Goal: Task Accomplishment & Management: Use online tool/utility

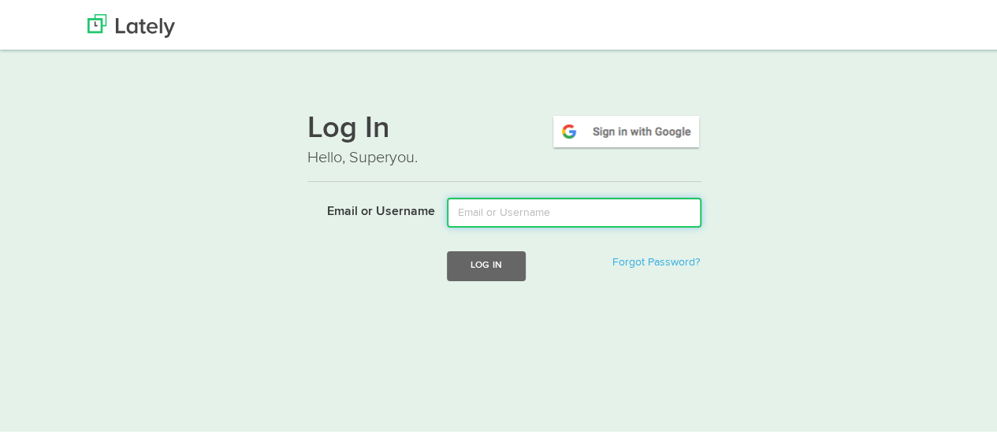
click at [459, 210] on input "Email or Username" at bounding box center [574, 210] width 254 height 30
type input "[EMAIL_ADDRESS][DOMAIN_NAME]"
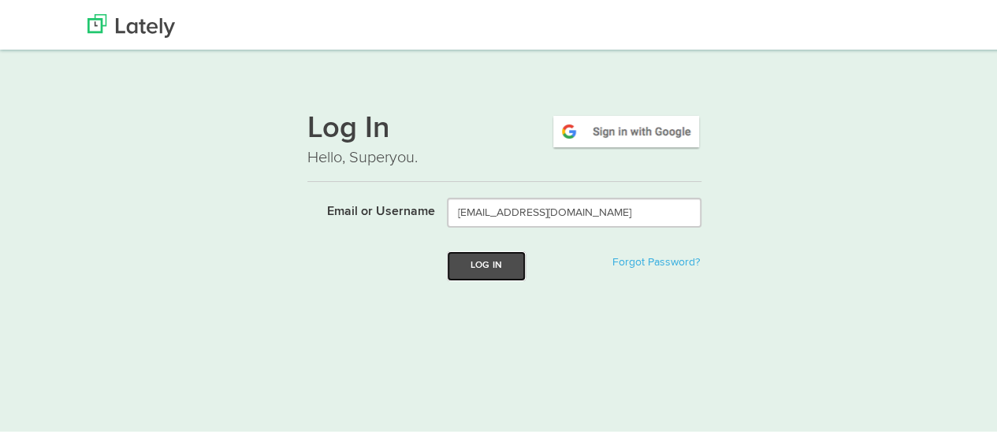
click at [488, 271] on button "Log In" at bounding box center [486, 263] width 79 height 29
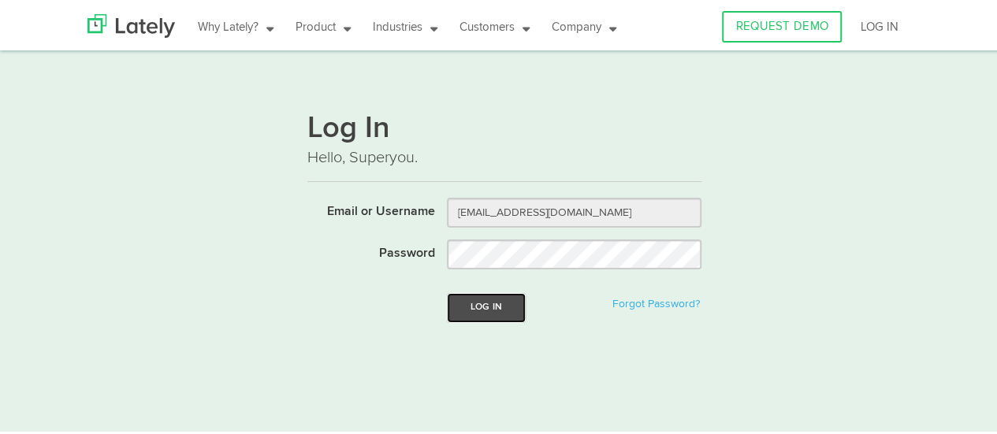
click at [487, 299] on button "Log In" at bounding box center [486, 305] width 79 height 29
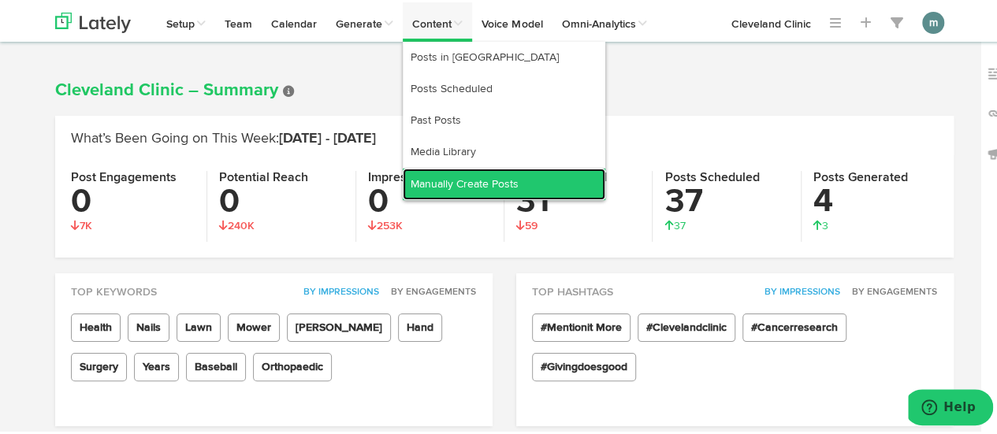
click at [440, 187] on link "Manually Create Posts" at bounding box center [504, 182] width 202 height 32
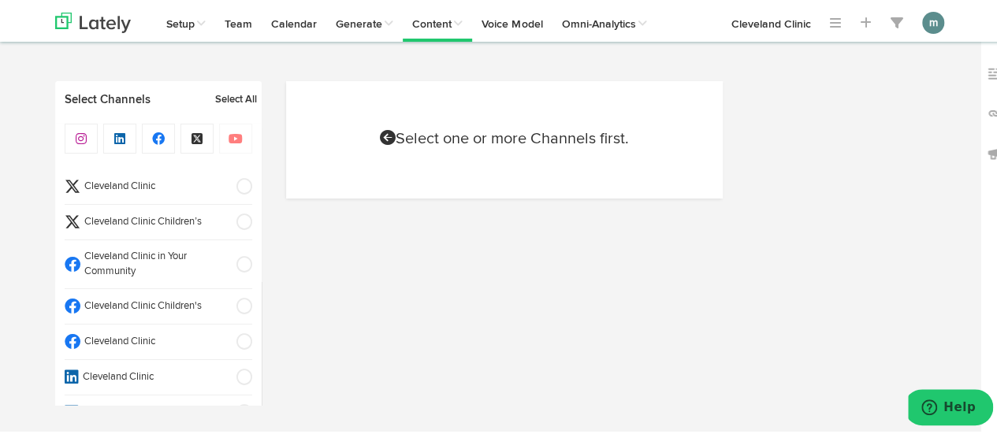
click at [164, 338] on span "Cleveland Clinic" at bounding box center [153, 339] width 146 height 15
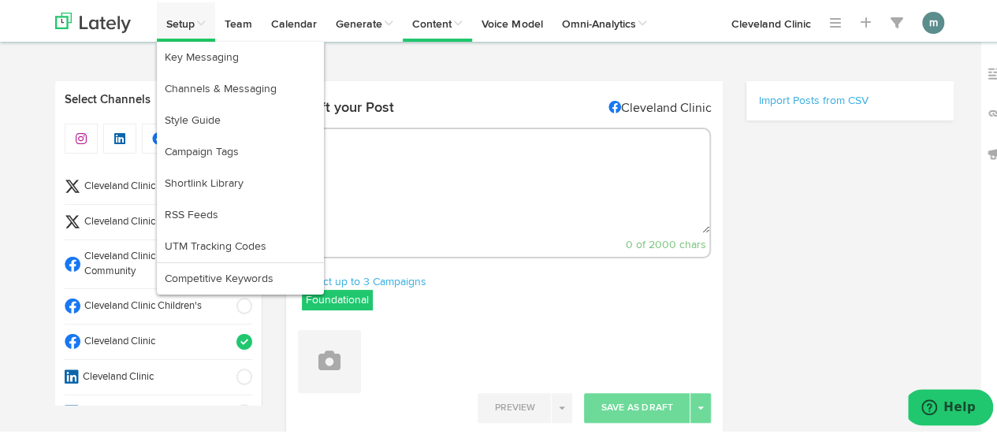
select select "10"
select select "42"
select select "11"
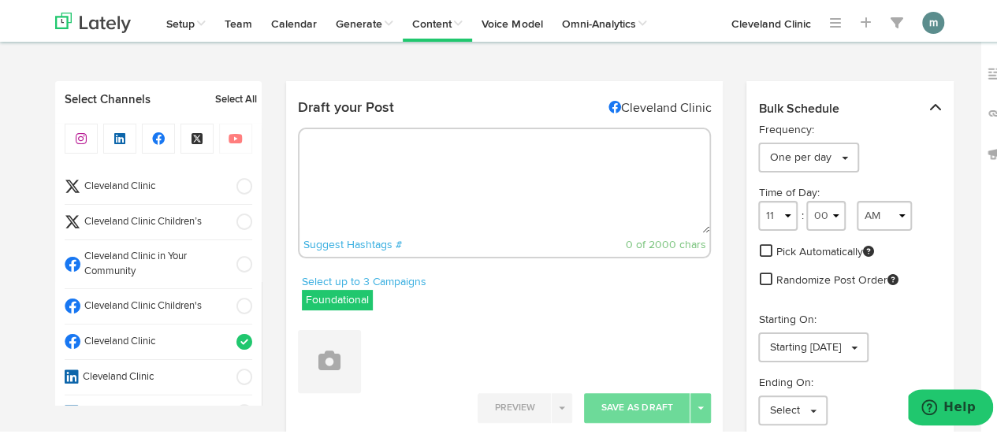
click at [334, 163] on textarea at bounding box center [504, 179] width 410 height 104
paste textarea "When you think of leafy greens, you probably think of spinach and kale. But Swi…"
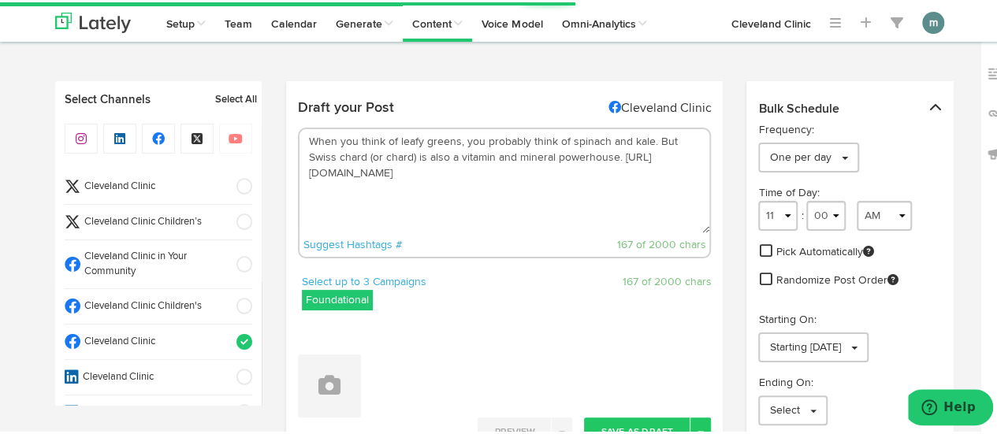
type textarea "When you think of leafy greens, you probably think of spinach and kale. But Swi…"
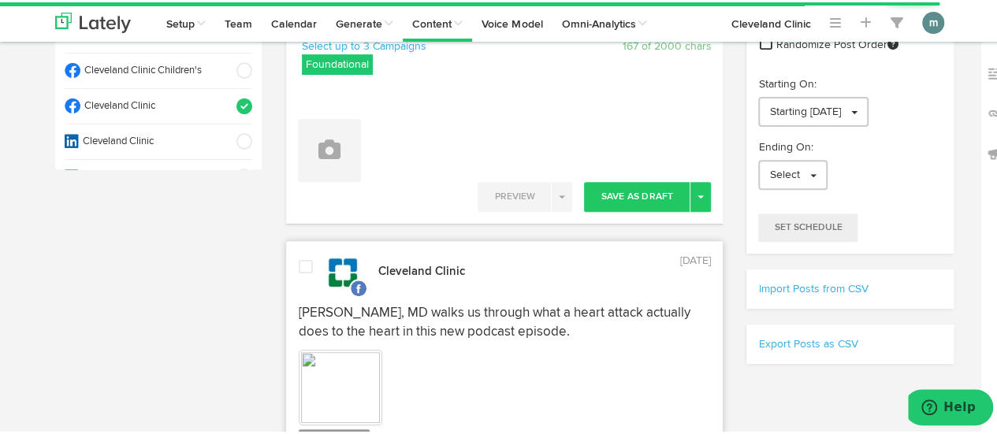
scroll to position [236, 0]
click at [693, 199] on button "Toggle Dropdown" at bounding box center [700, 194] width 20 height 30
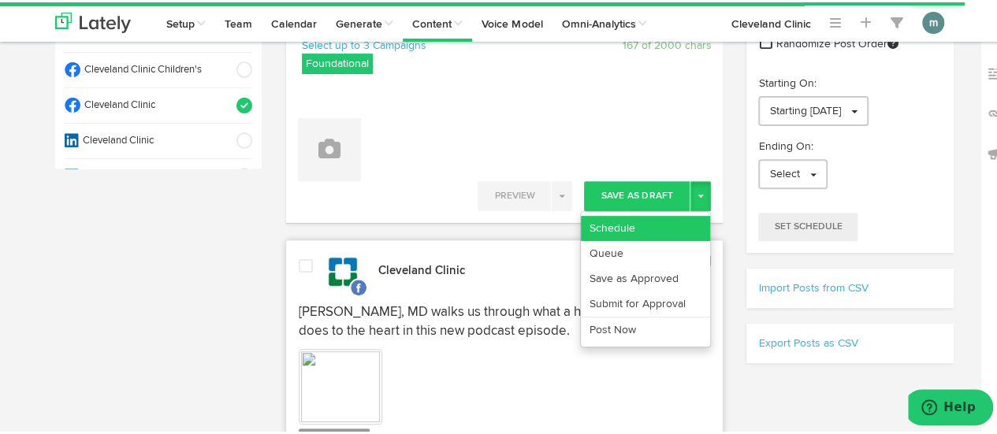
click at [683, 218] on link "Schedule" at bounding box center [645, 226] width 129 height 25
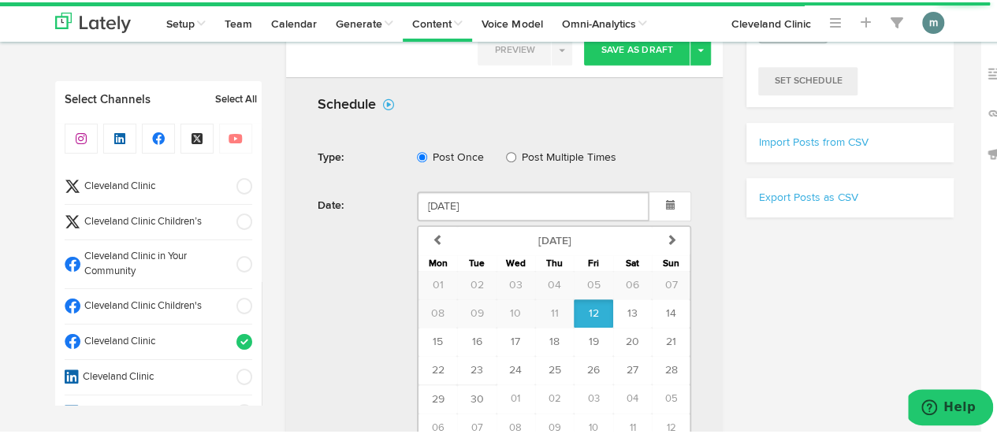
scroll to position [473, 0]
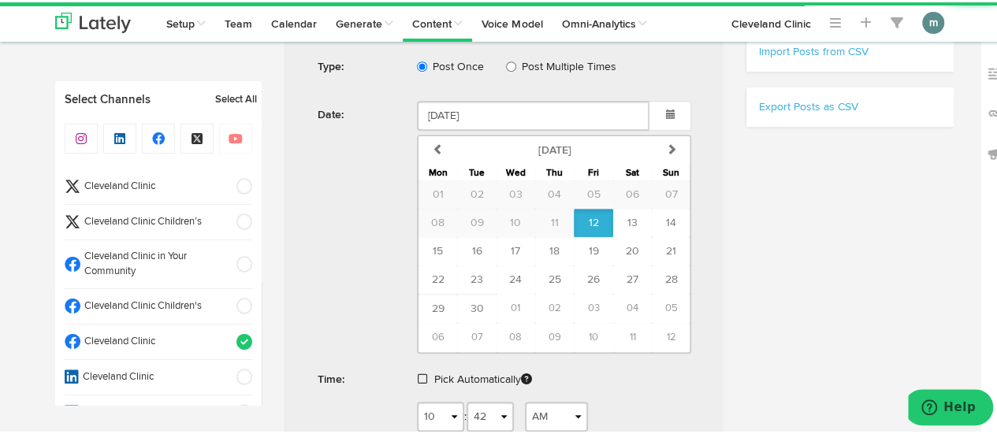
click at [414, 377] on form "Schedule Type: Post Once Post Multiple Times Date: September 12 2025 previous S…" at bounding box center [504, 244] width 421 height 502
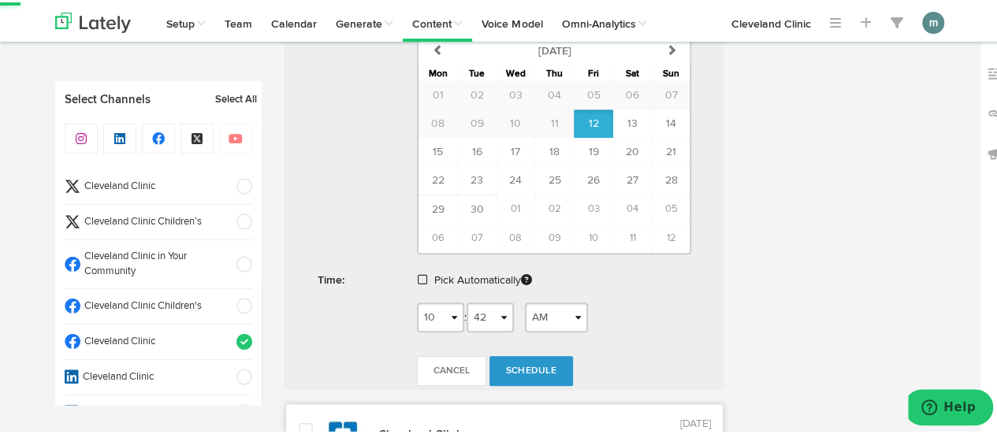
scroll to position [709, 0]
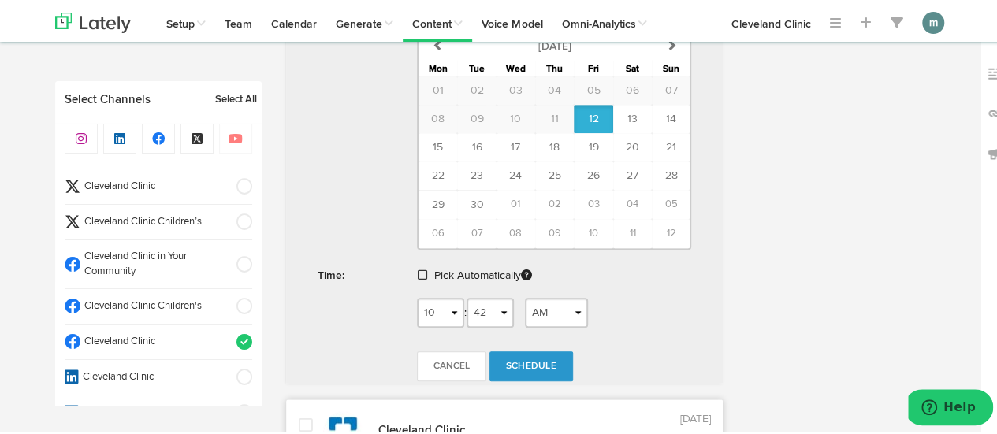
click at [418, 269] on span at bounding box center [422, 272] width 9 height 11
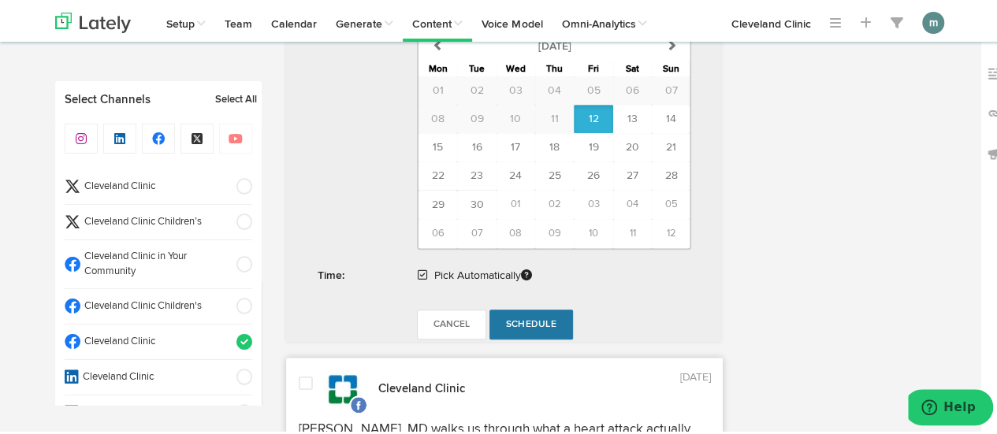
click at [523, 318] on span "Schedule" at bounding box center [531, 322] width 50 height 9
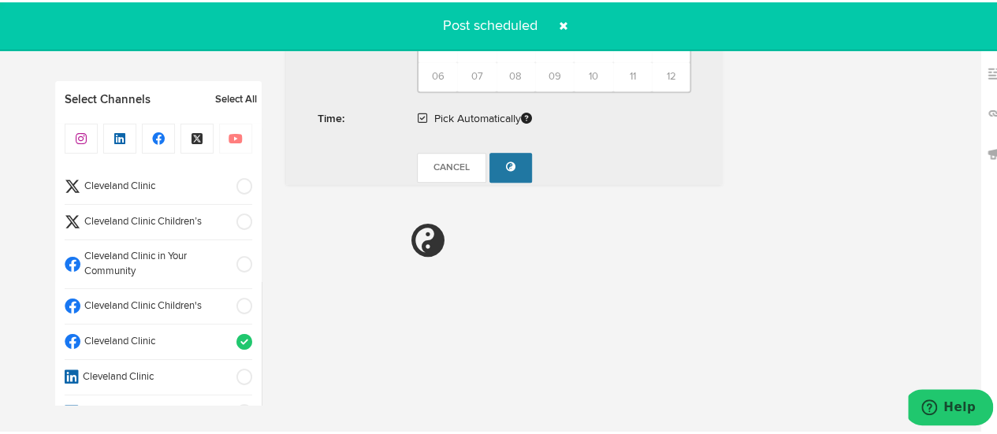
radio input "true"
select select "11"
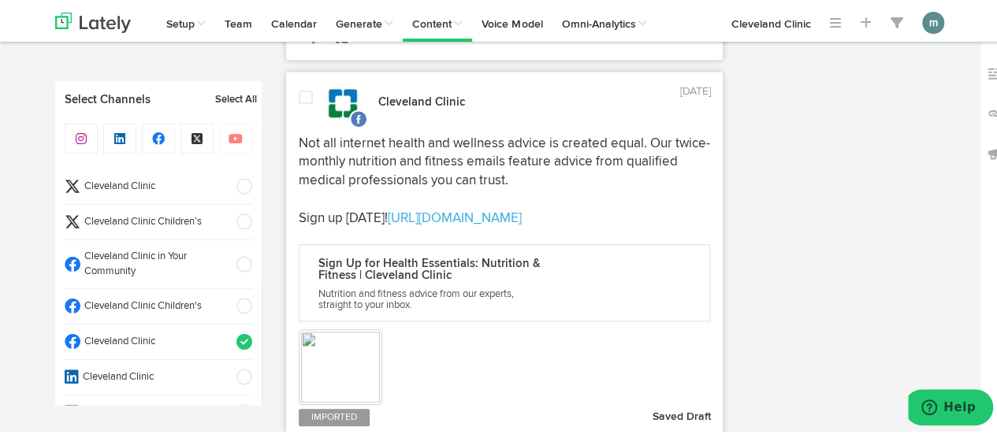
scroll to position [629, 0]
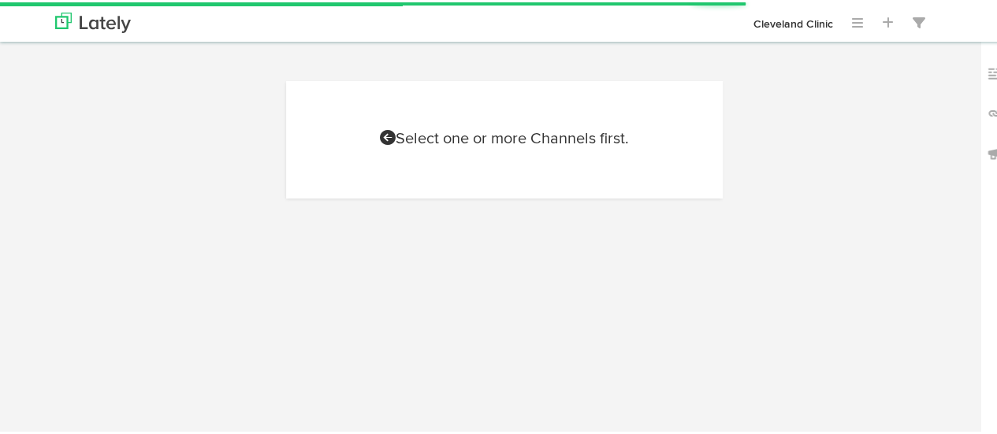
scroll to position [629, 0]
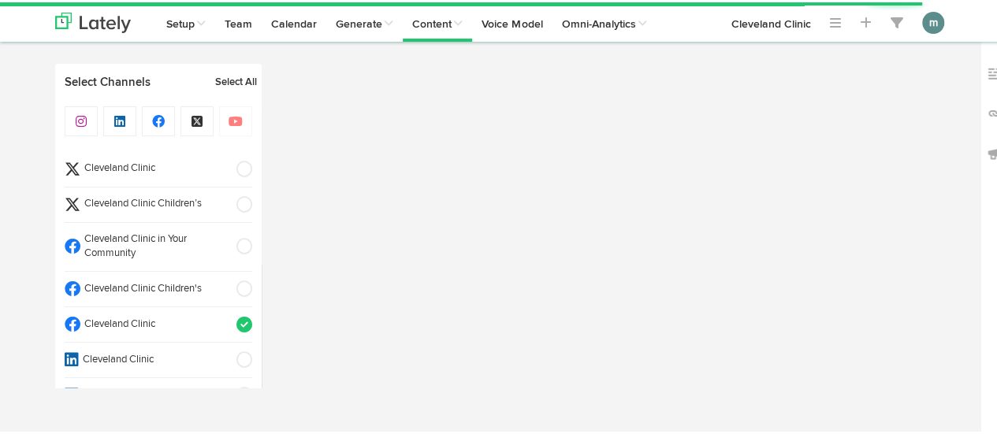
select select "10"
select select "42"
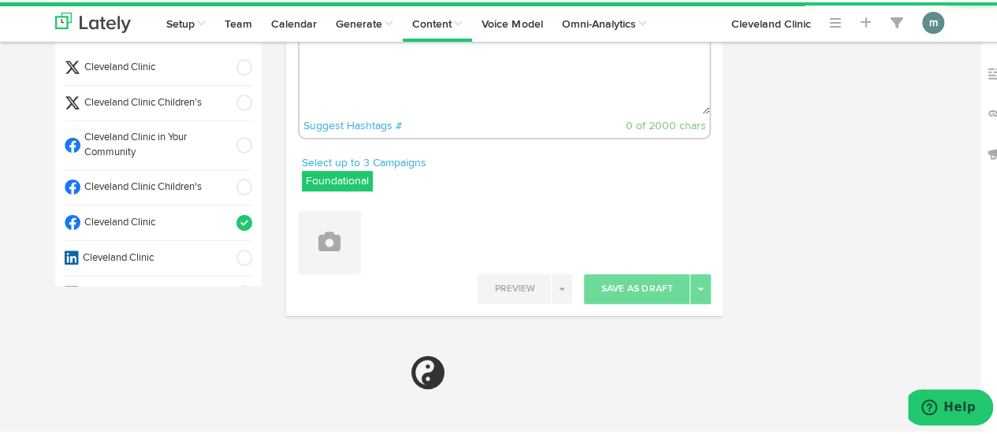
scroll to position [0, 0]
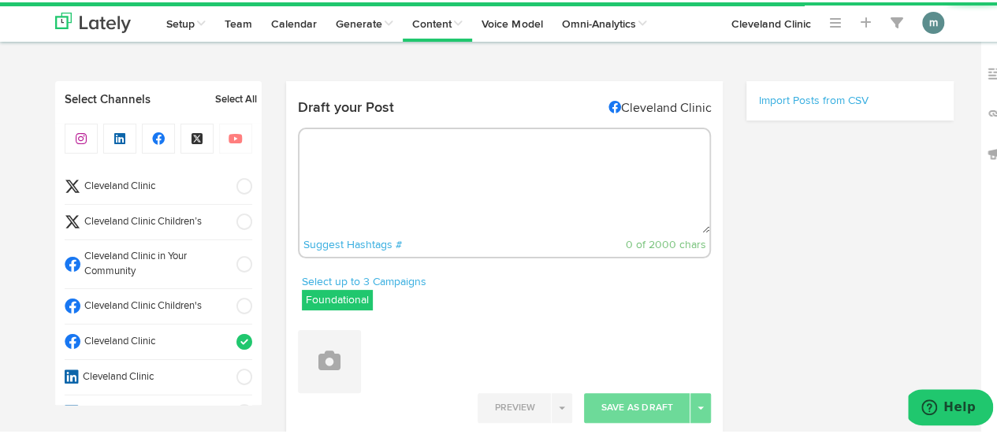
select select "11"
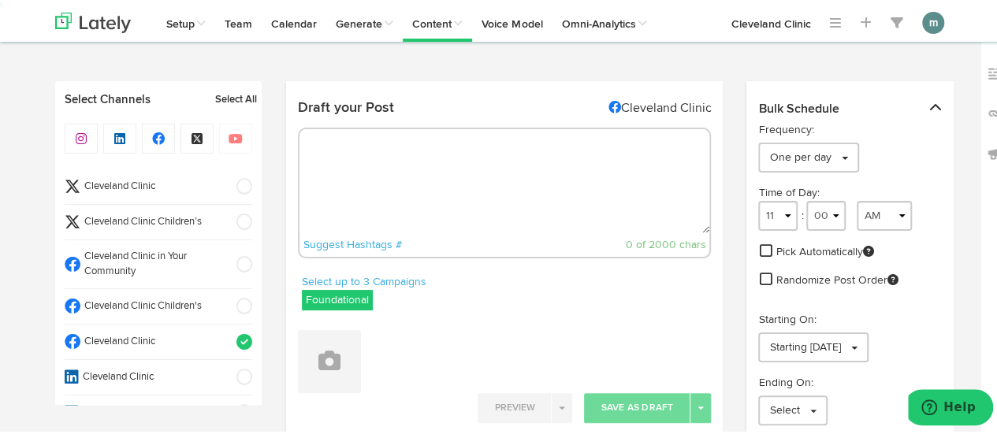
click at [440, 162] on textarea at bounding box center [504, 179] width 410 height 104
paste textarea "Your face gets more sun exposure than perhaps any other part of your body. But …"
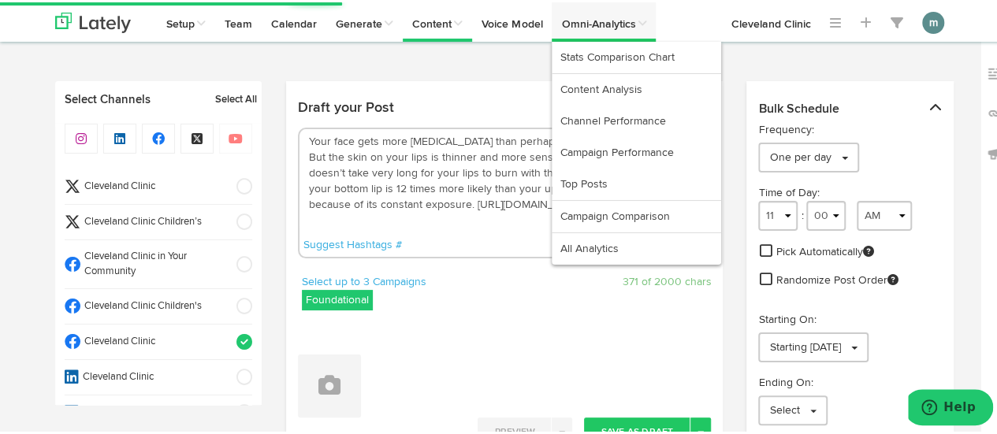
type textarea "Your face gets more sun exposure than perhaps any other part of your body. But …"
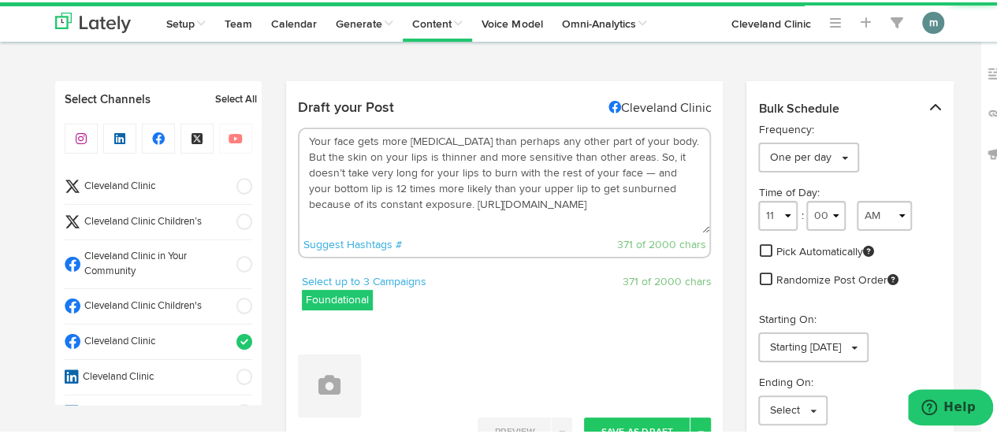
scroll to position [158, 0]
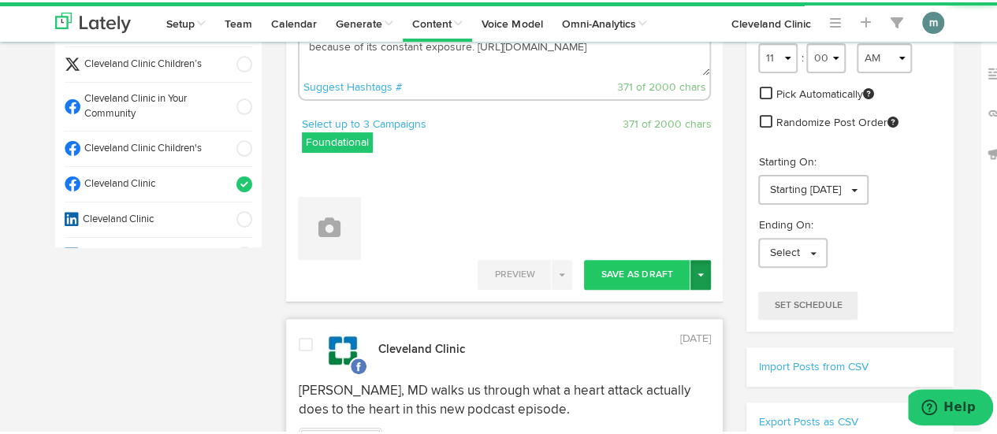
click at [700, 275] on button "Toggle Dropdown" at bounding box center [700, 273] width 20 height 30
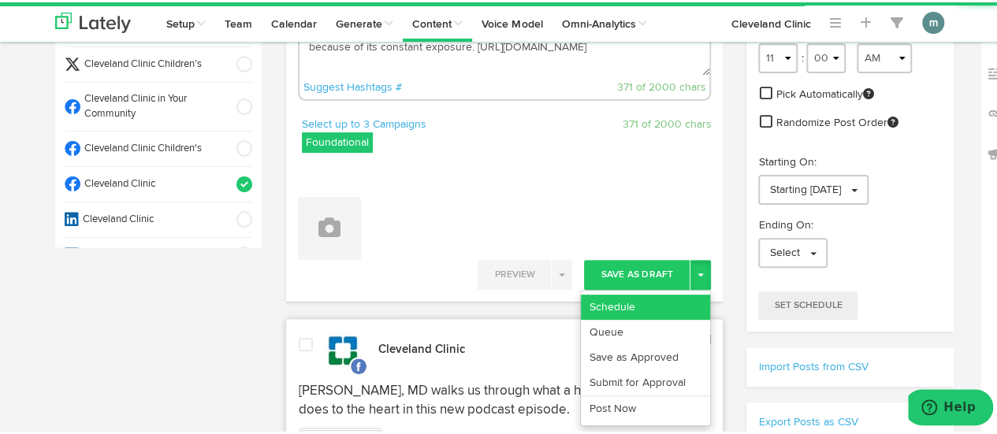
click at [667, 297] on link "Schedule" at bounding box center [645, 304] width 129 height 25
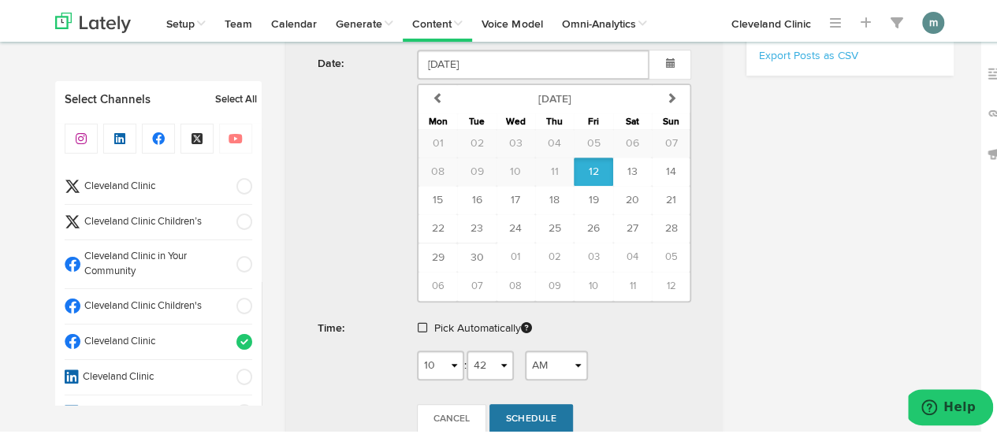
scroll to position [630, 0]
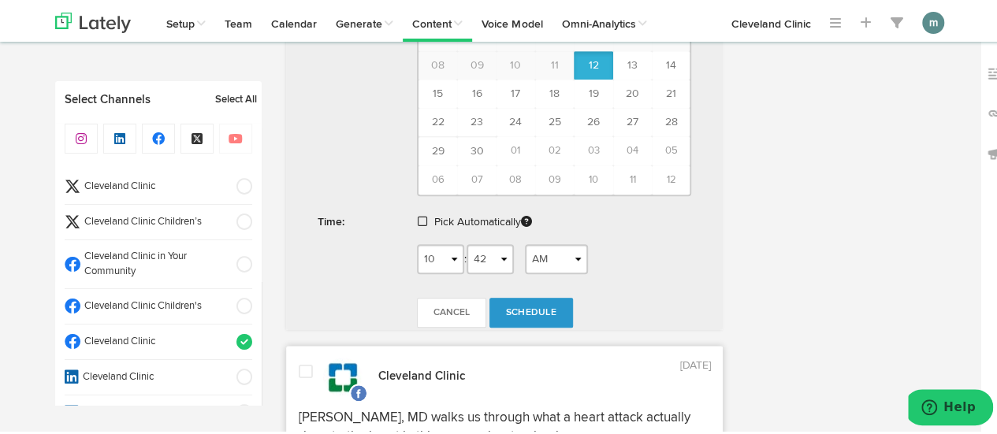
click at [418, 217] on span at bounding box center [422, 219] width 9 height 11
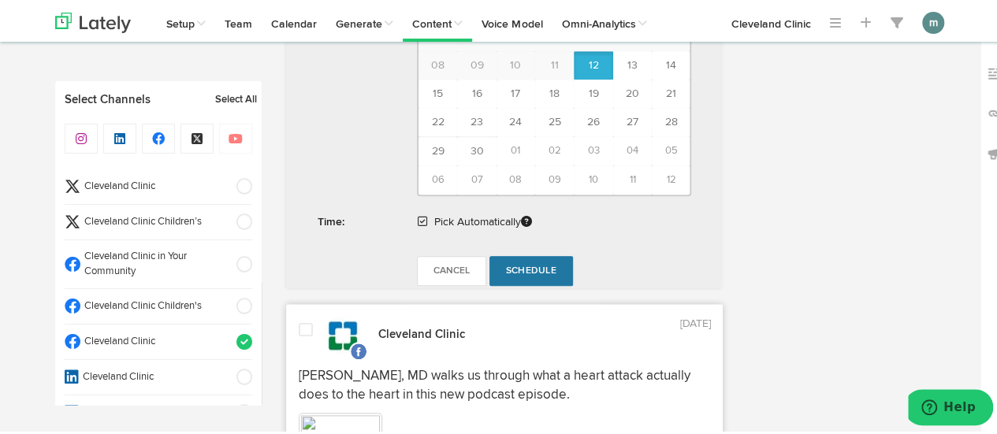
click at [526, 267] on span "Schedule" at bounding box center [531, 268] width 50 height 9
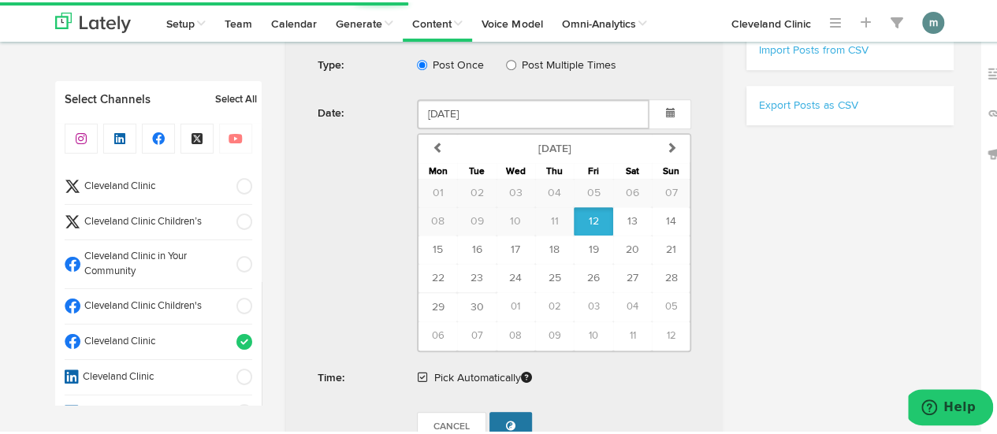
scroll to position [473, 0]
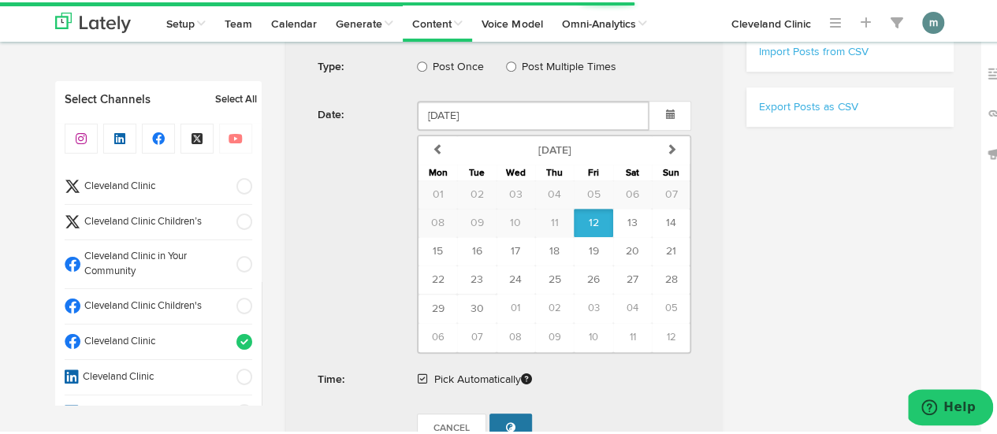
radio input "true"
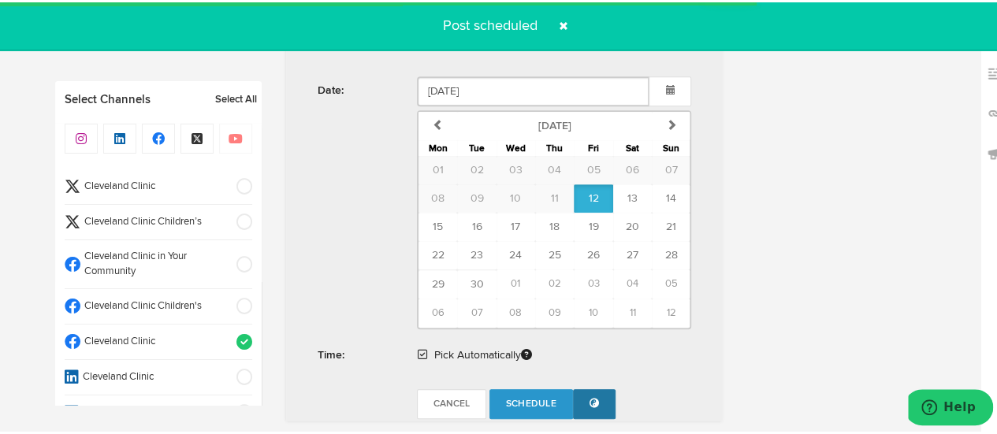
scroll to position [945, 0]
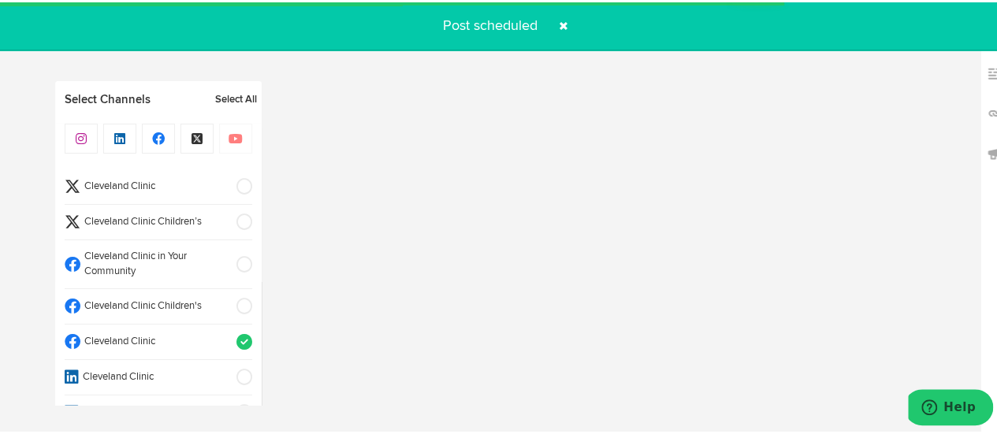
select select "11"
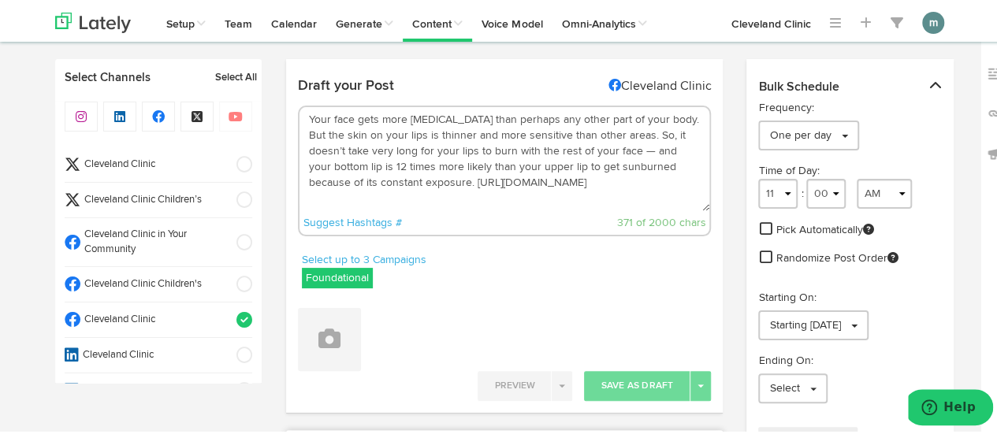
scroll to position [0, 0]
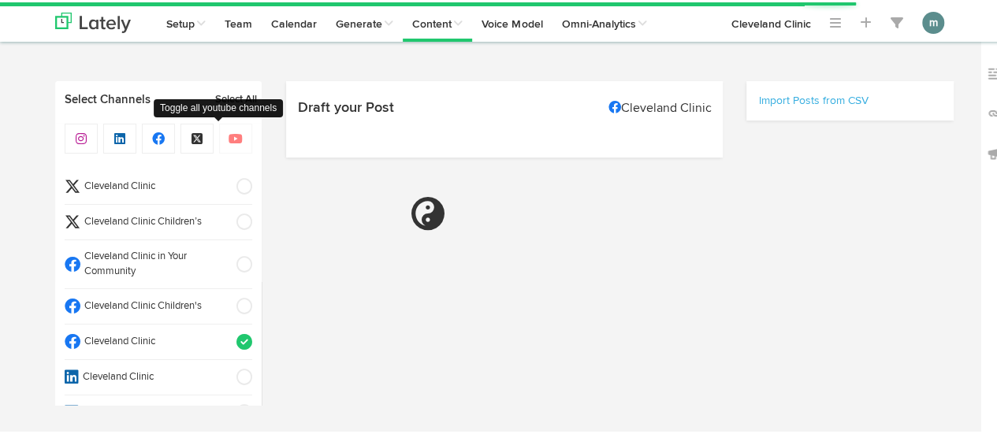
select select "10"
select select "43"
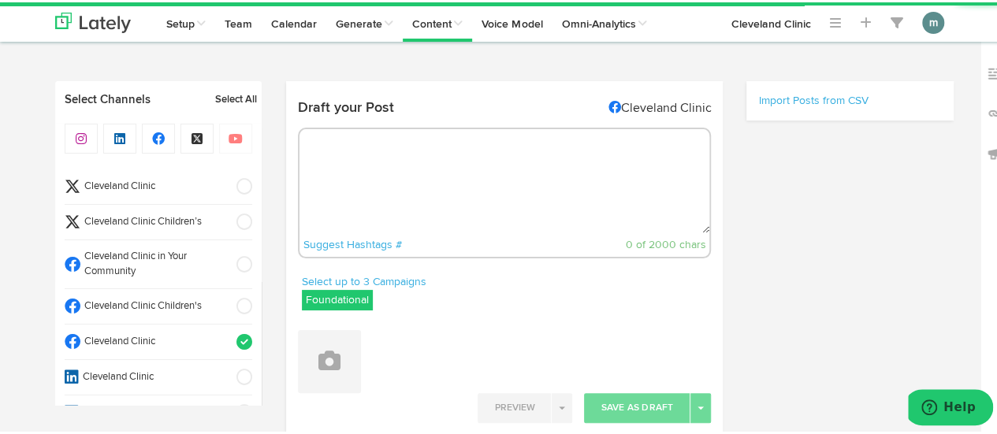
click at [366, 197] on textarea at bounding box center [504, 179] width 410 height 104
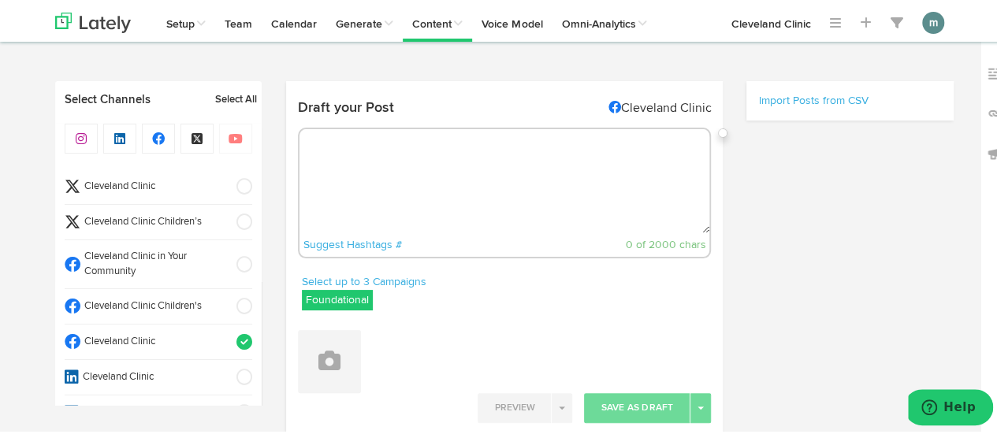
paste textarea "If you’re living with cancer, your dietary needs may look different from what t…"
type textarea "If you’re living with cancer, your dietary needs may look different from what t…"
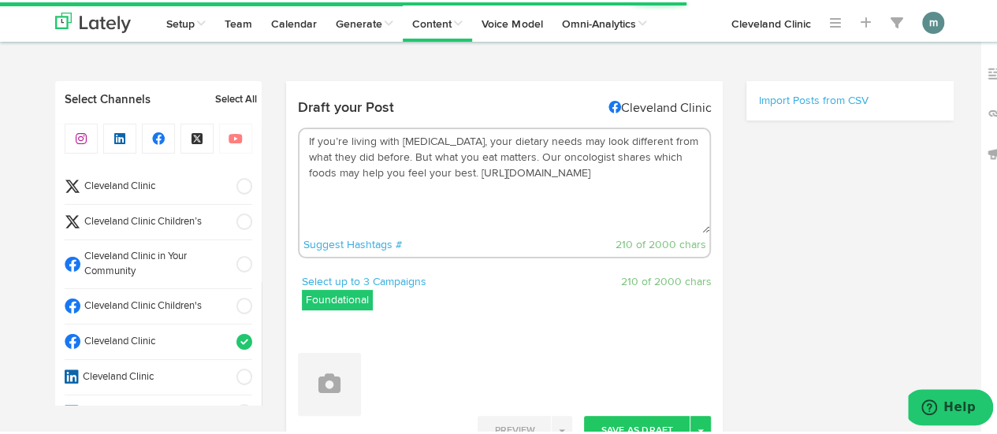
select select "11"
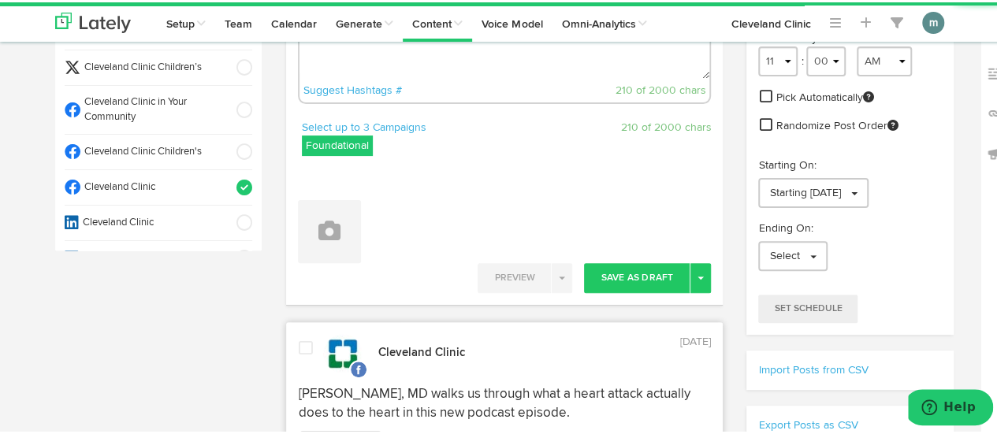
scroll to position [158, 0]
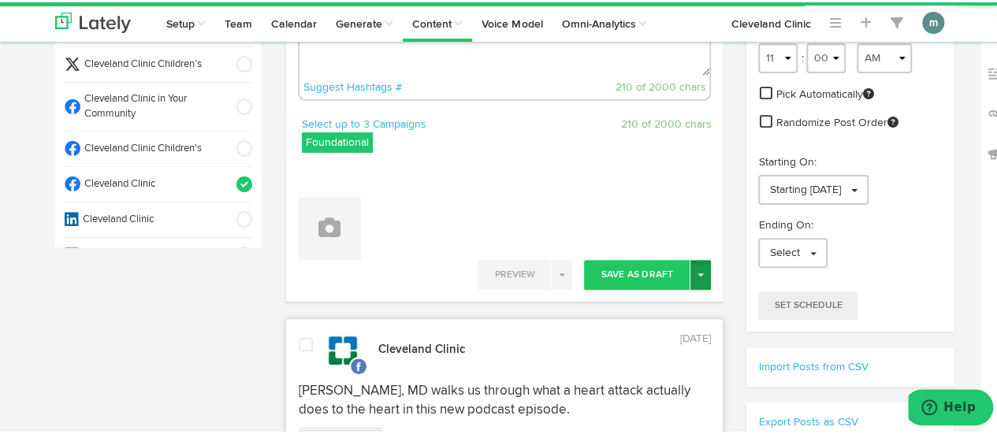
type textarea "If you’re living with cancer, your dietary needs may look different from what t…"
click at [692, 273] on button "Toggle Dropdown" at bounding box center [700, 273] width 20 height 30
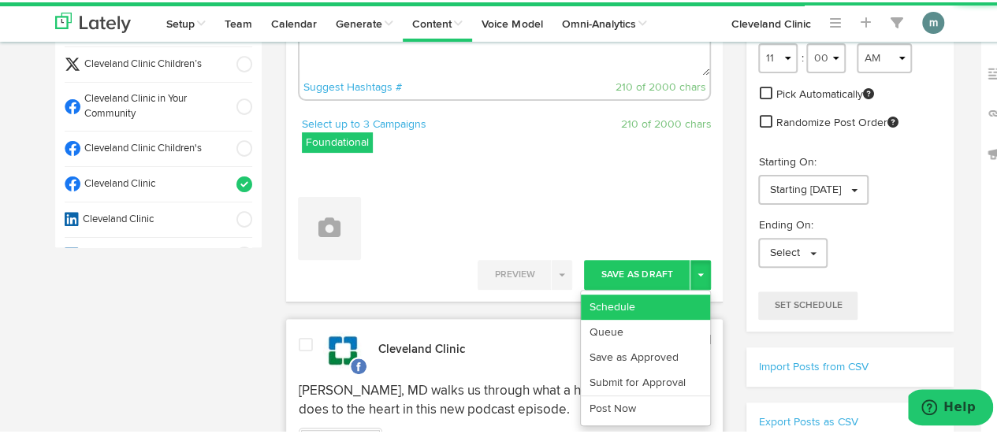
click at [664, 303] on link "Schedule" at bounding box center [645, 304] width 129 height 25
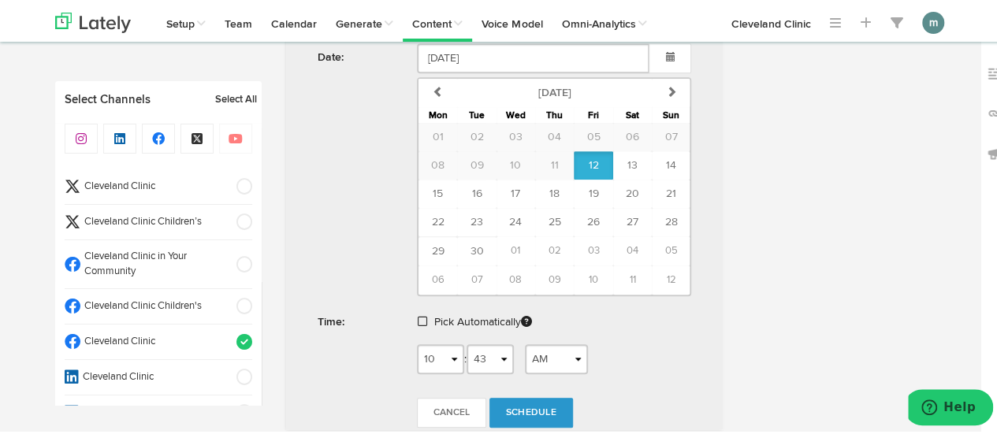
scroll to position [709, 0]
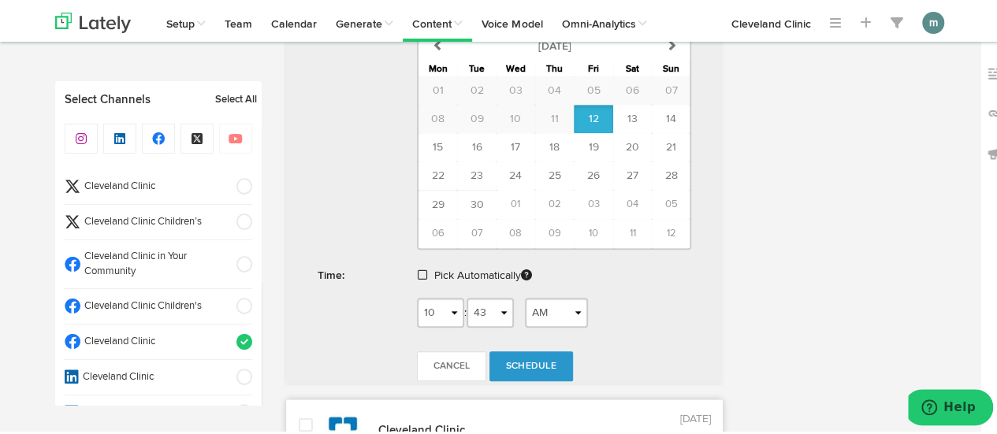
click at [418, 269] on span at bounding box center [422, 272] width 9 height 11
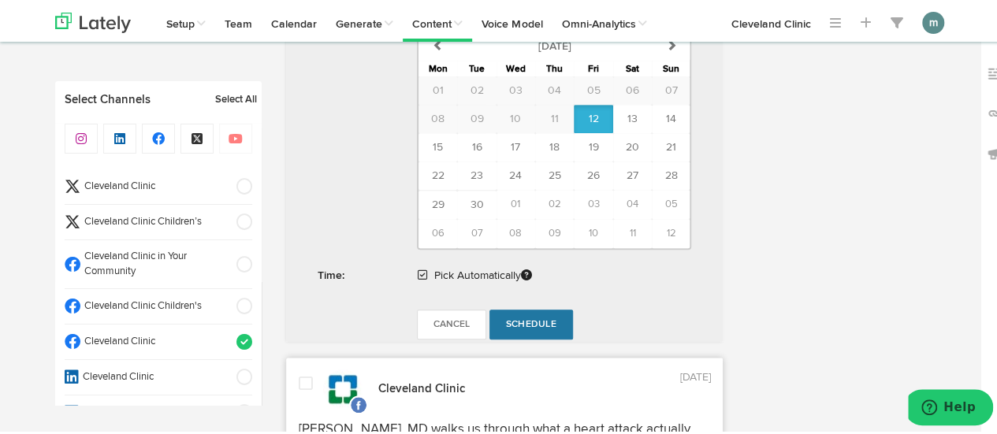
click at [539, 318] on span "Schedule" at bounding box center [531, 322] width 50 height 9
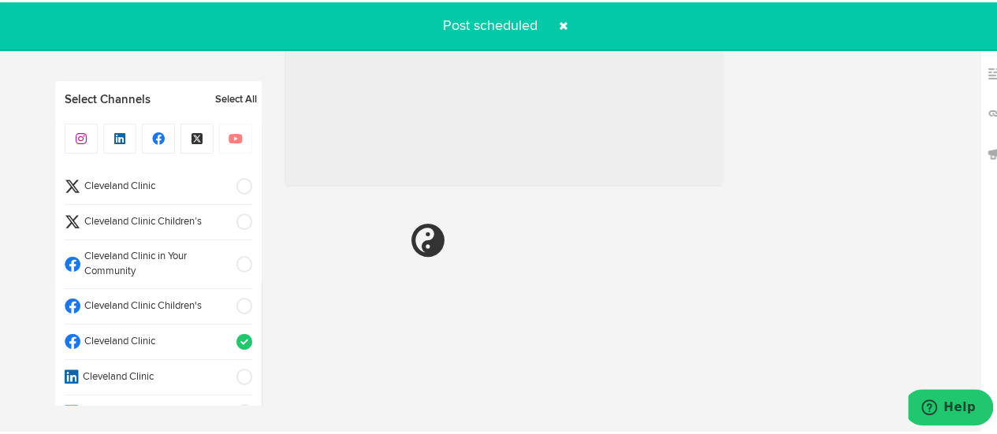
radio input "true"
select select "11"
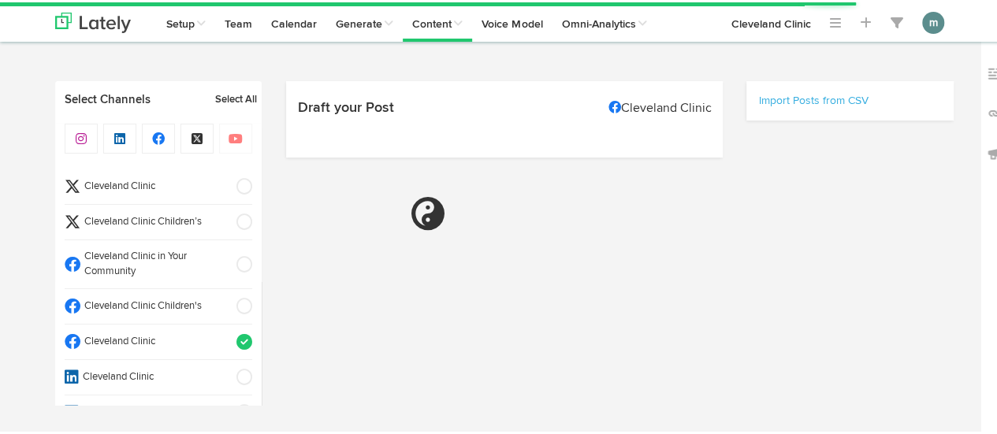
select select "10"
select select "44"
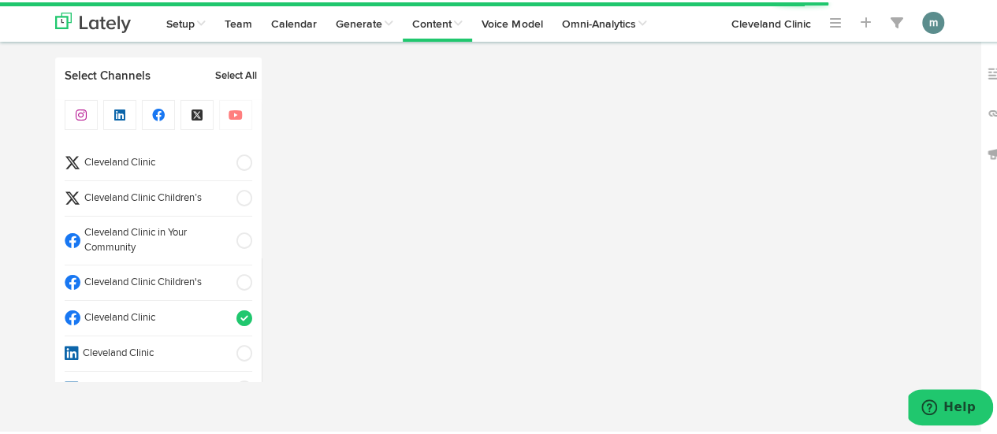
scroll to position [771, 0]
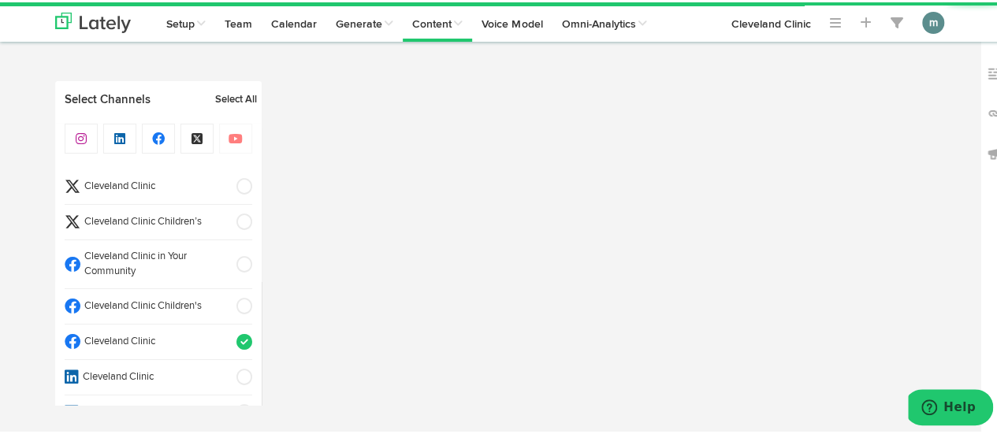
select select "11"
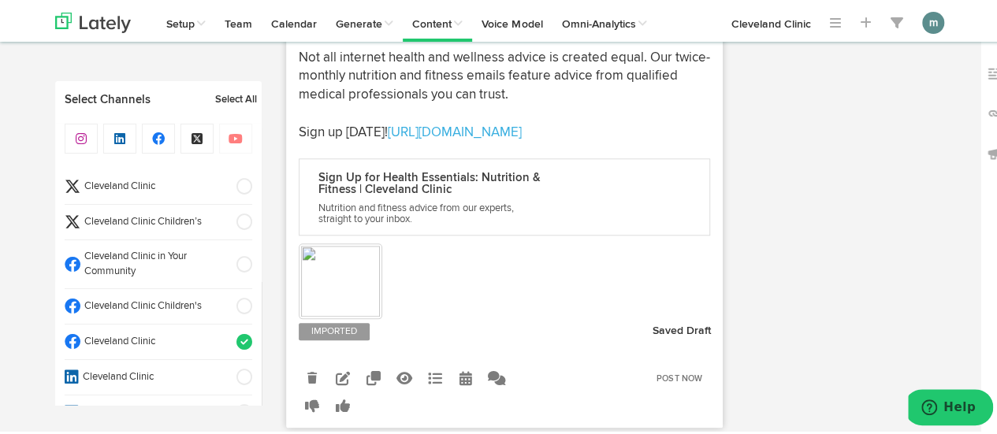
click at [128, 182] on span "Cleveland Clinic" at bounding box center [153, 184] width 146 height 15
click at [169, 343] on span "Cleveland Clinic" at bounding box center [153, 339] width 146 height 15
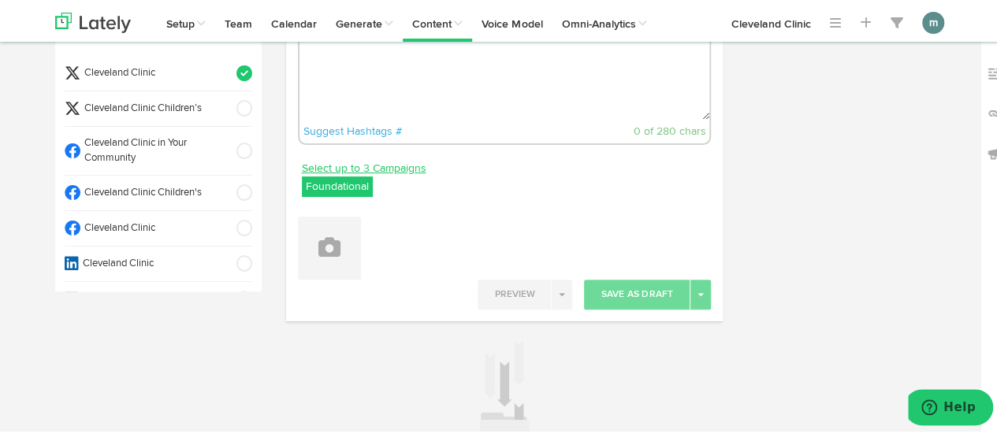
scroll to position [0, 0]
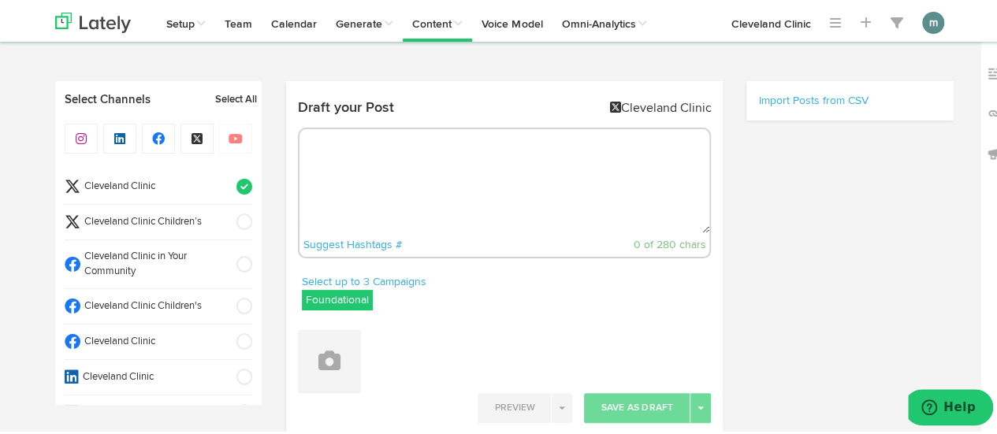
click at [388, 206] on textarea at bounding box center [504, 179] width 410 height 104
paste textarea "When you think of leafy greens, you probably think of spinach and kale. But Swi…"
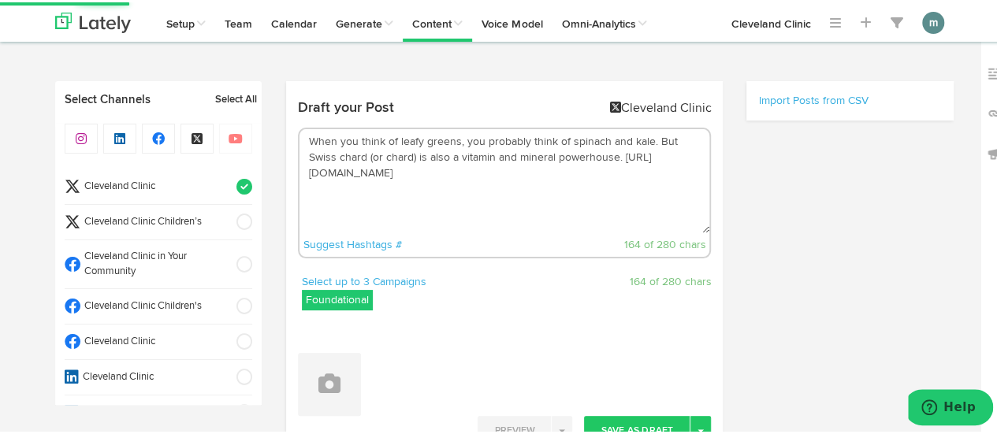
type textarea "When you think of leafy greens, you probably think of spinach and kale. But Swi…"
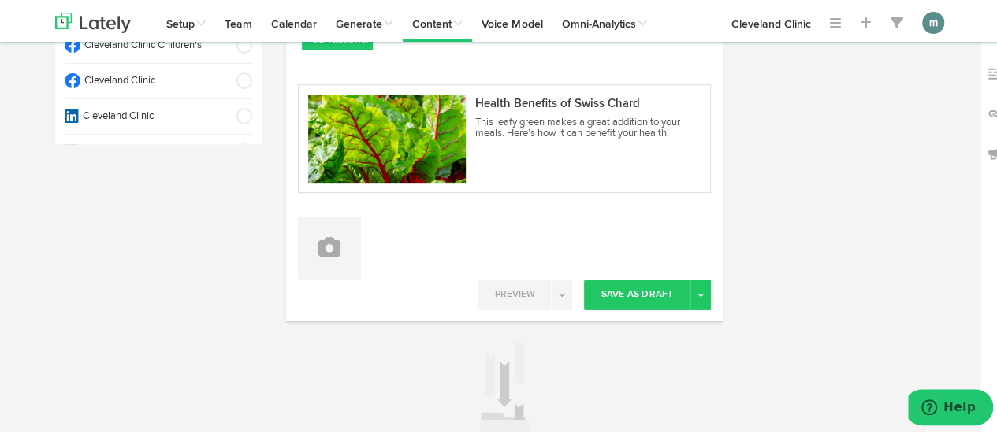
scroll to position [236, 0]
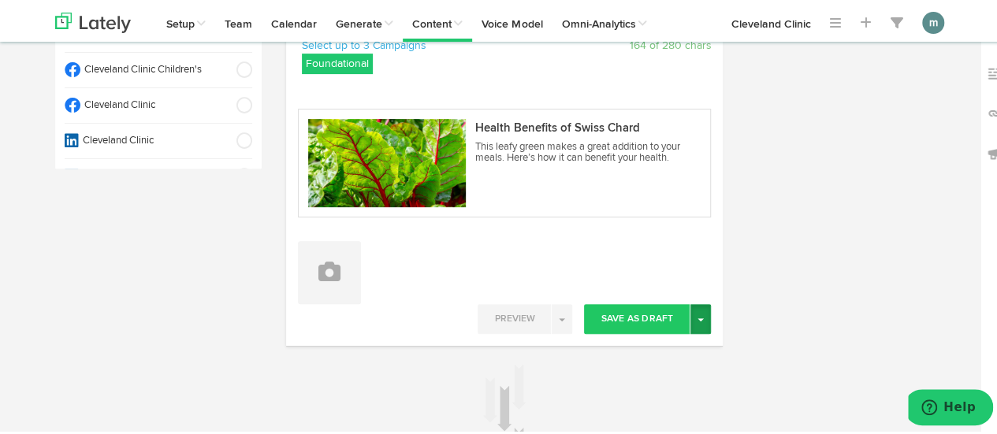
click at [694, 320] on button "Toggle Dropdown" at bounding box center [700, 317] width 20 height 30
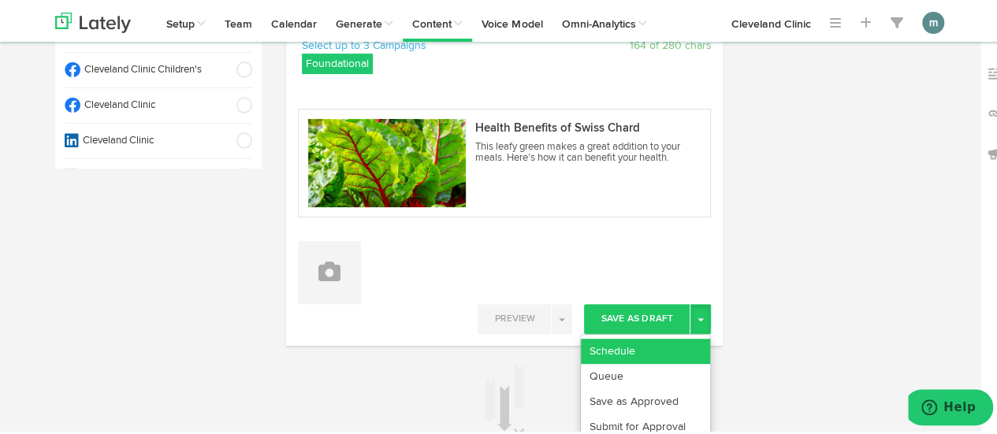
click at [673, 347] on link "Schedule" at bounding box center [645, 348] width 129 height 25
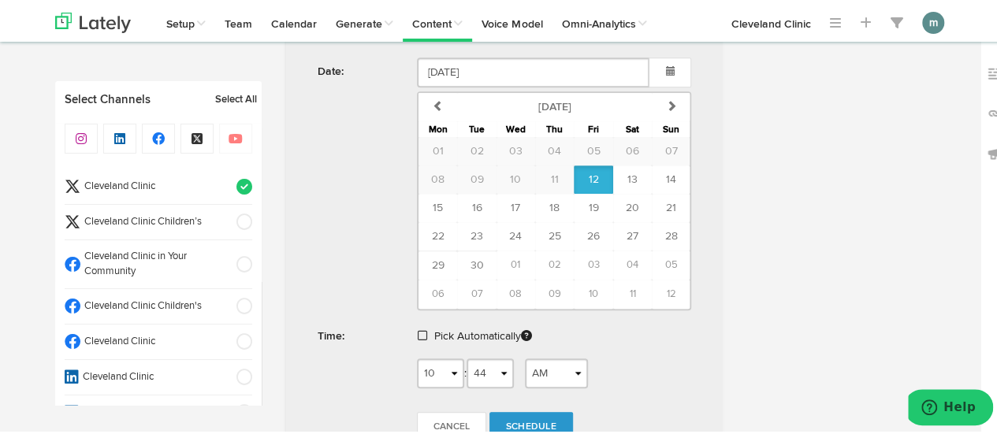
scroll to position [673, 0]
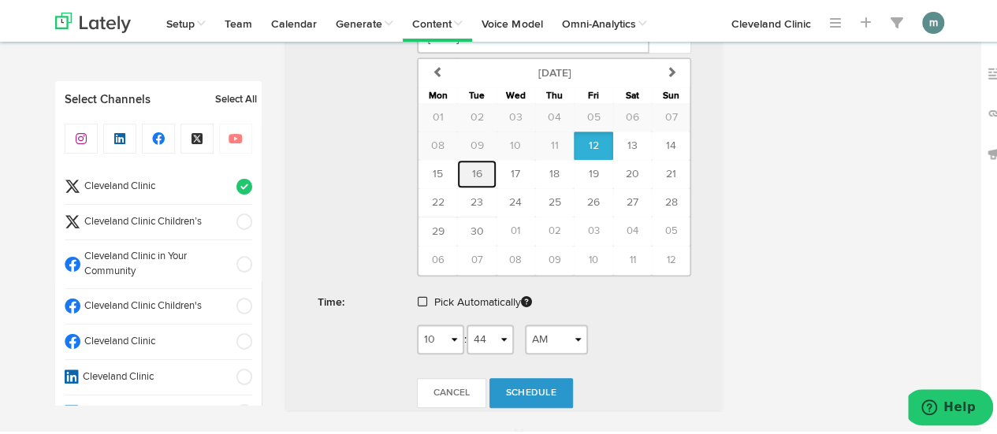
click at [475, 166] on span "16" at bounding box center [476, 171] width 10 height 11
type input "September 16 2025"
click at [418, 294] on span at bounding box center [422, 299] width 9 height 11
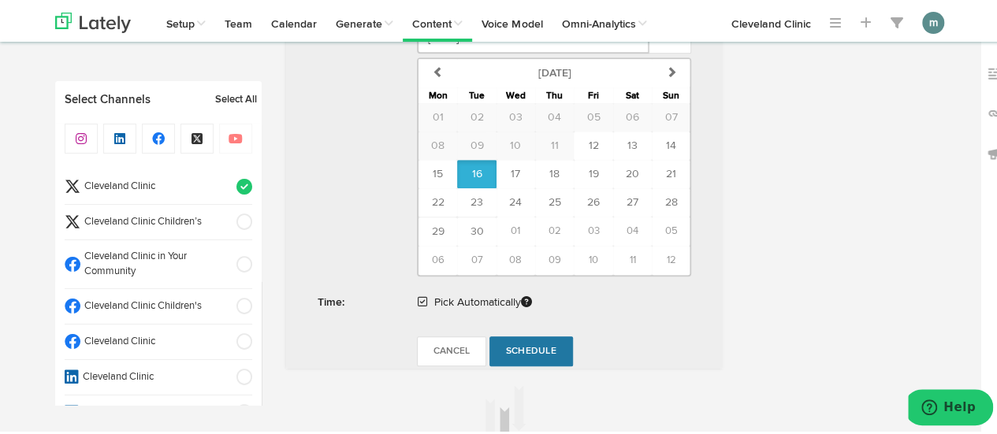
click at [526, 338] on link "Schedule" at bounding box center [531, 349] width 84 height 30
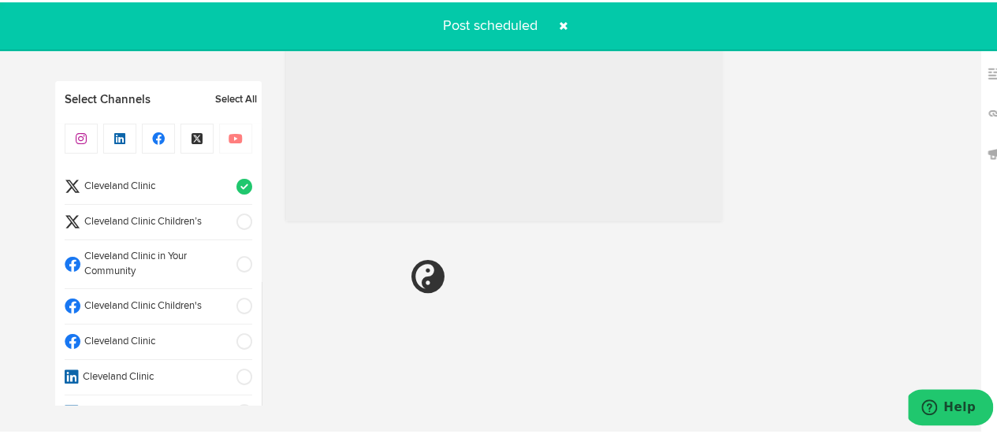
radio input "true"
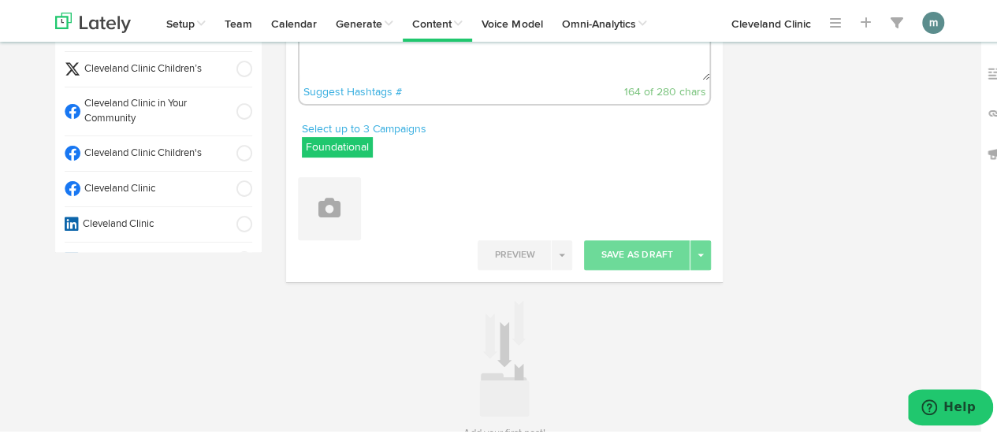
scroll to position [0, 0]
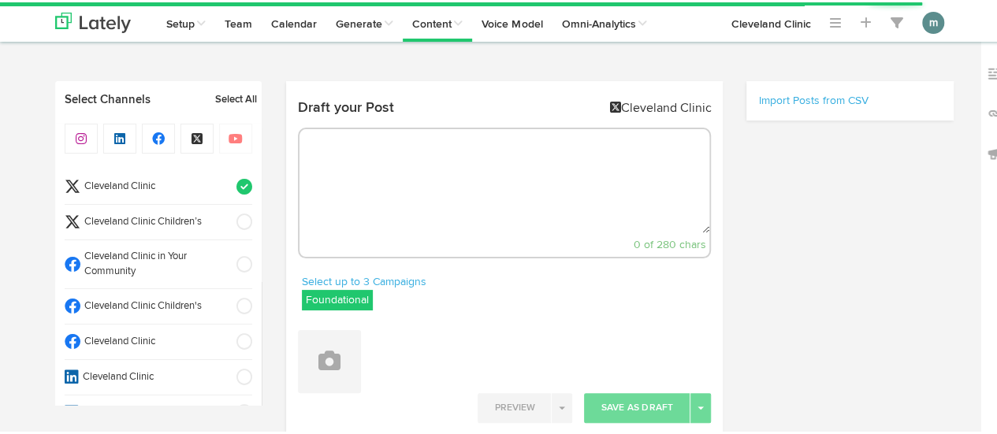
select select "10"
select select "46"
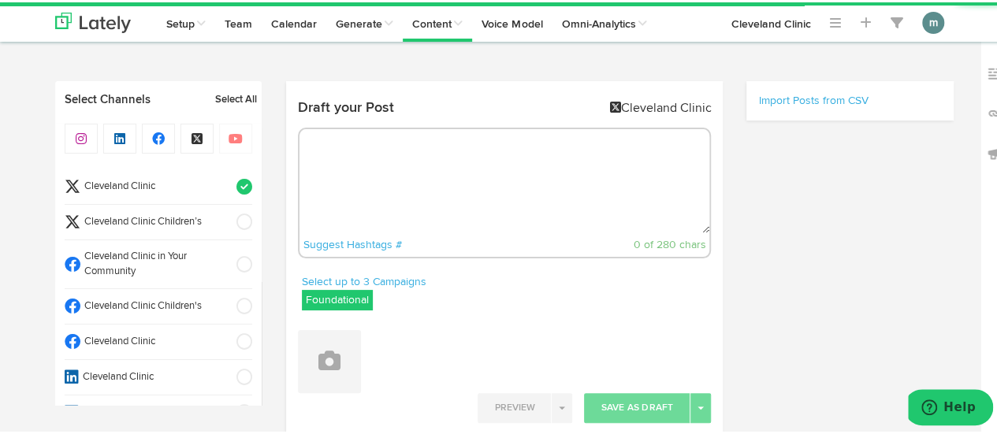
click at [366, 177] on textarea at bounding box center [504, 179] width 410 height 104
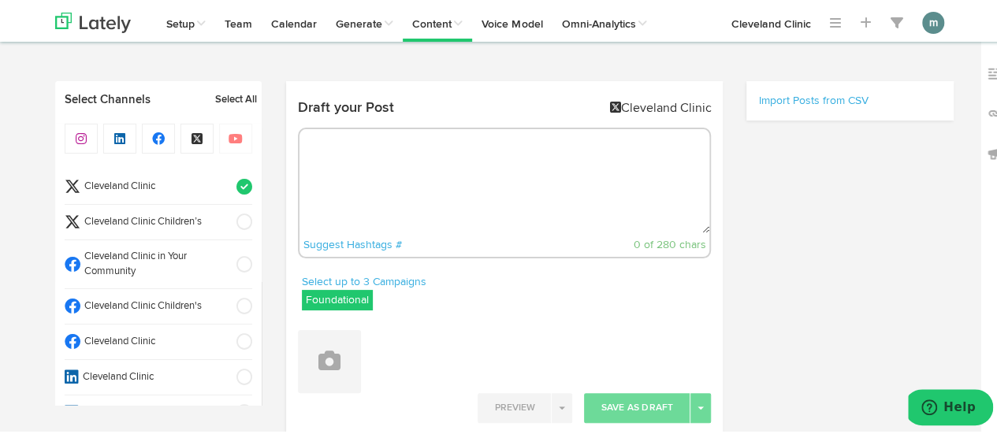
paste textarea "Your face gets more sun exposure than perhaps any other part of your body. But …"
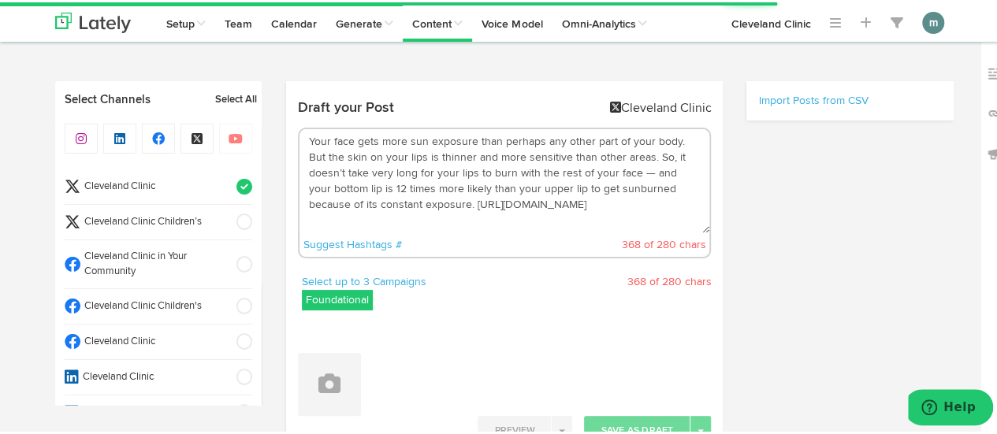
drag, startPoint x: 610, startPoint y: 171, endPoint x: 629, endPoint y: 158, distance: 23.2
click at [629, 158] on textarea "Your face gets more sun exposure than perhaps any other part of your body. But …" at bounding box center [504, 179] width 410 height 104
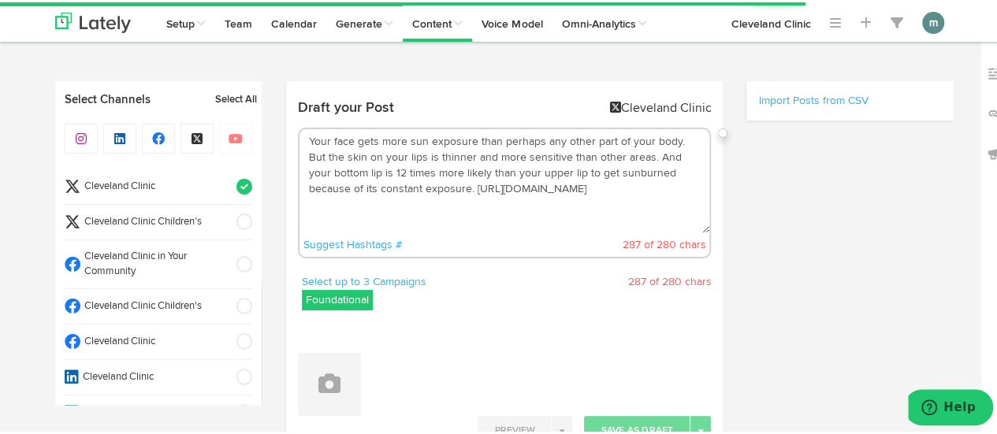
drag, startPoint x: 551, startPoint y: 172, endPoint x: 479, endPoint y: 171, distance: 72.5
click at [479, 172] on textarea "Your face gets more sun exposure than perhaps any other part of your body. But …" at bounding box center [504, 179] width 410 height 104
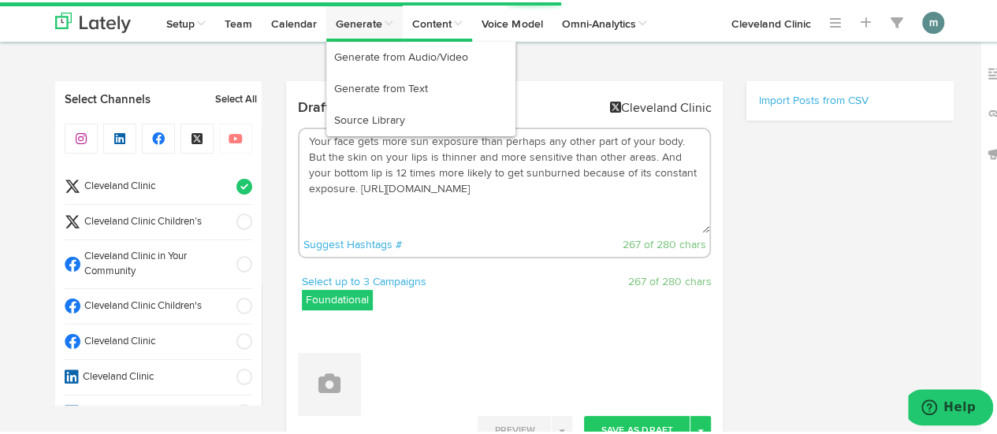
type textarea "Your face gets more sun exposure than perhaps any other part of your body. But …"
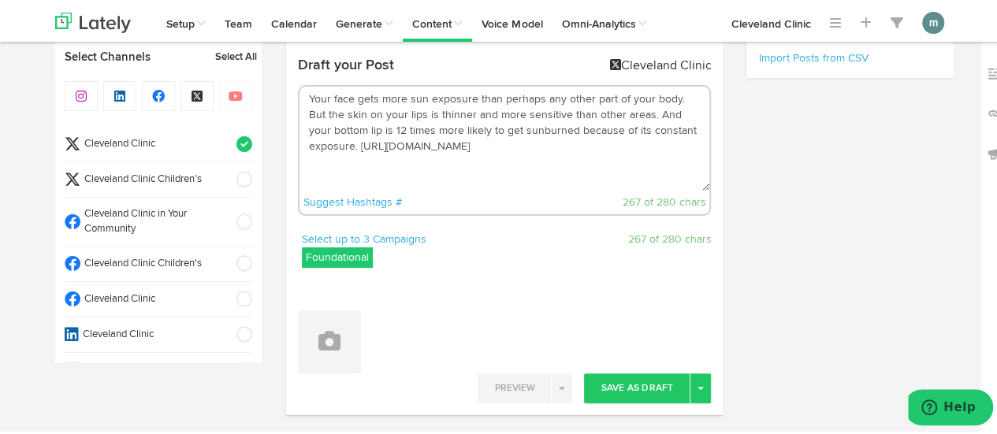
scroll to position [158, 0]
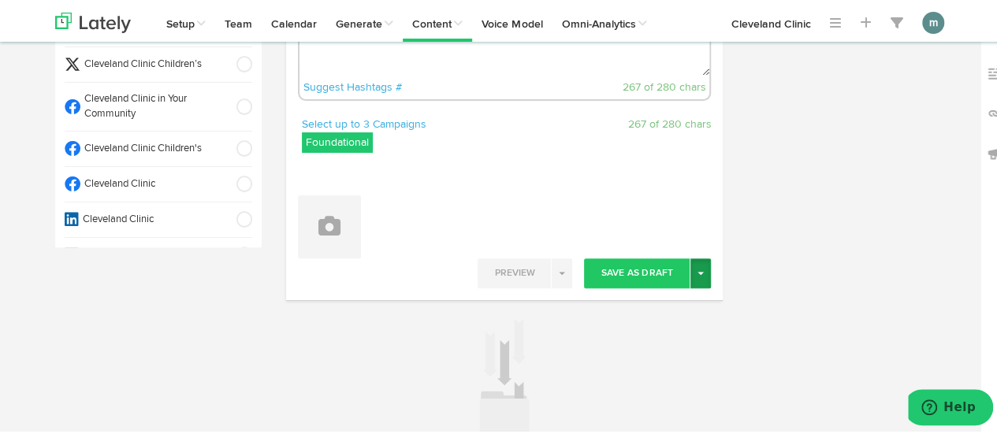
click at [698, 270] on span "button" at bounding box center [700, 270] width 6 height 3
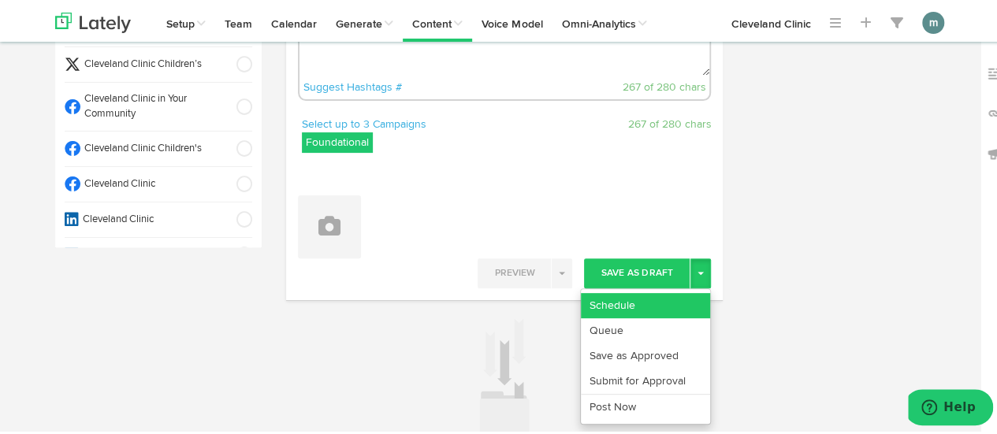
click at [675, 297] on link "Schedule" at bounding box center [645, 303] width 129 height 25
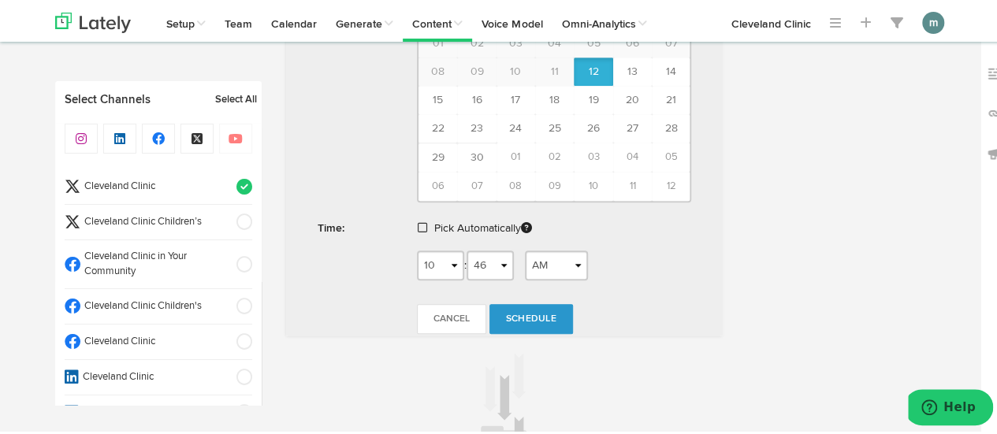
scroll to position [630, 0]
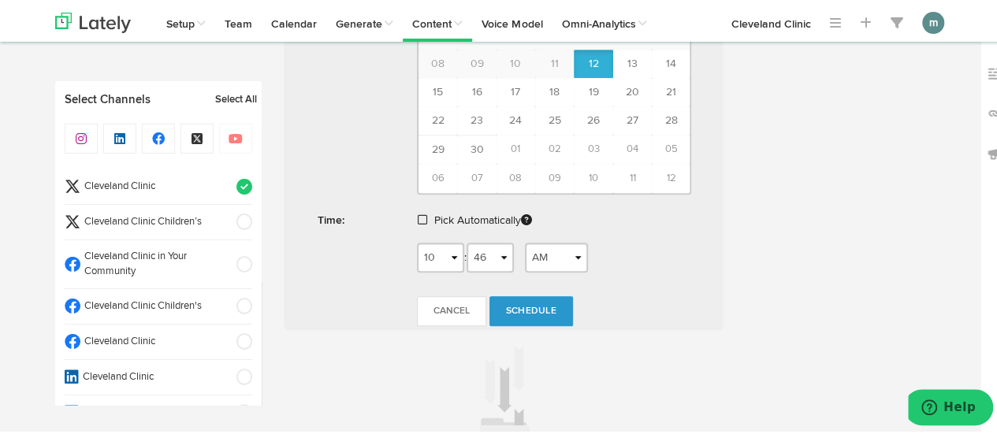
click at [418, 212] on span at bounding box center [422, 217] width 9 height 11
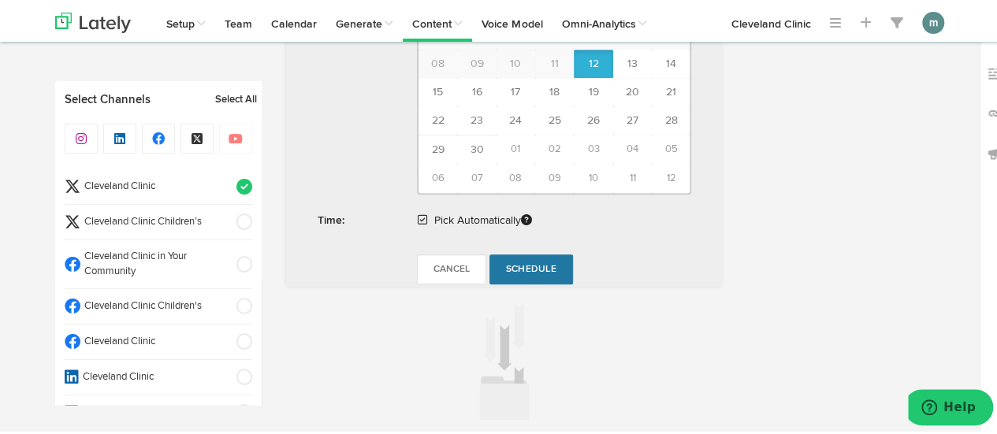
click at [526, 262] on span "Schedule" at bounding box center [531, 266] width 50 height 9
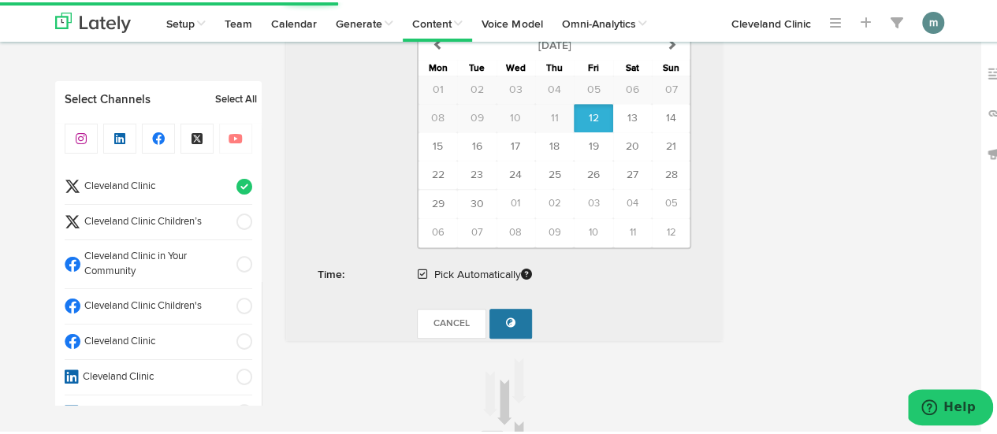
scroll to position [551, 0]
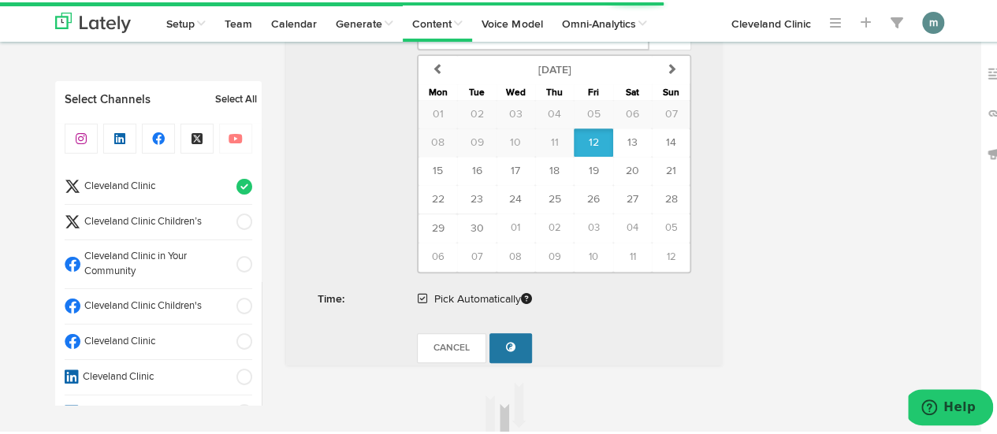
radio input "true"
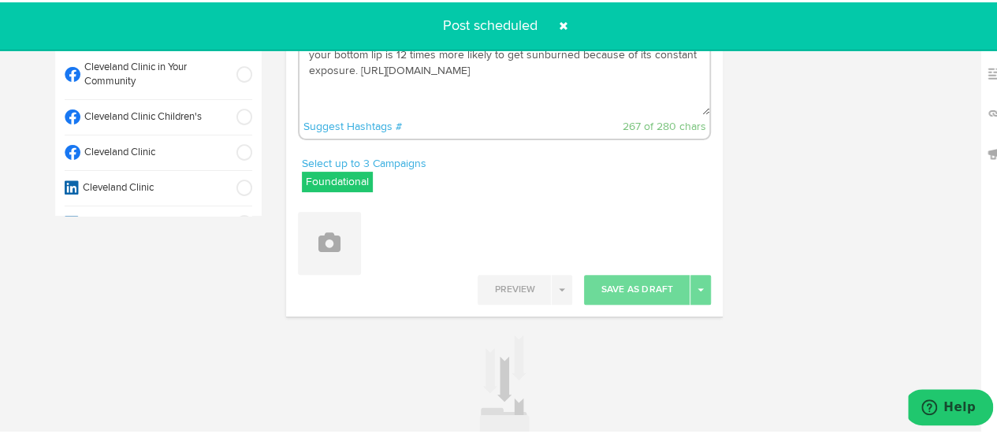
scroll to position [0, 0]
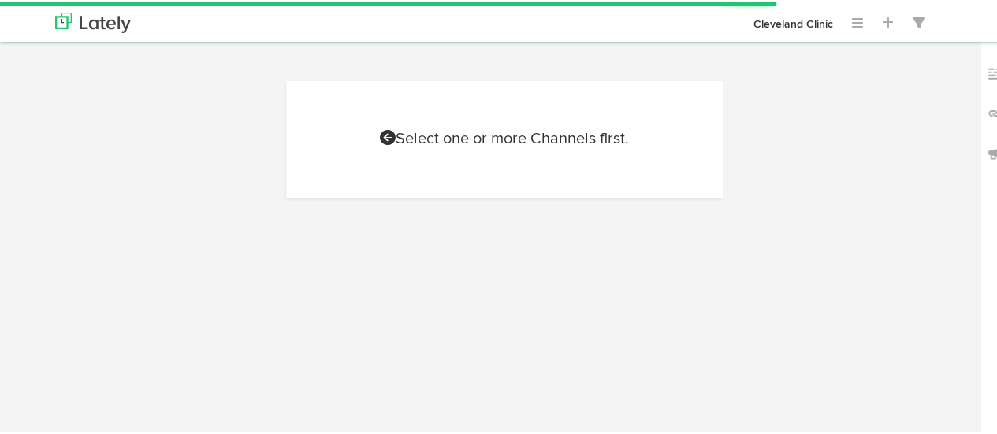
scroll to position [71, 0]
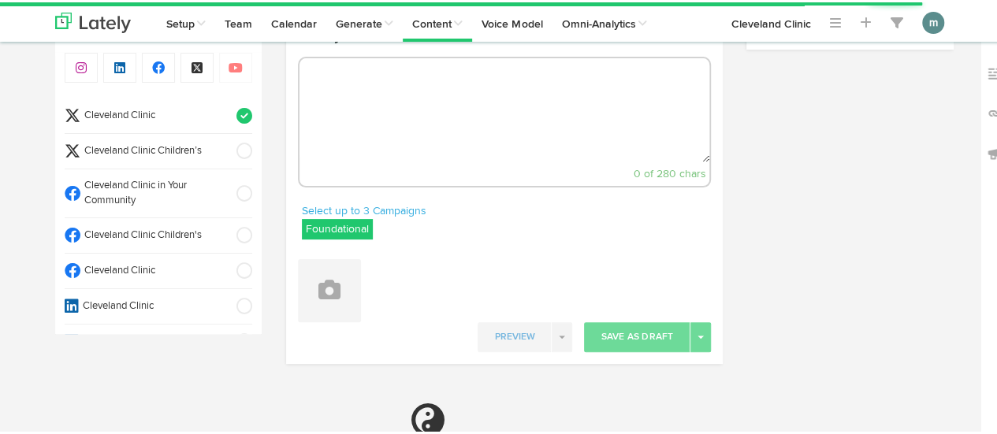
select select "10"
select select "47"
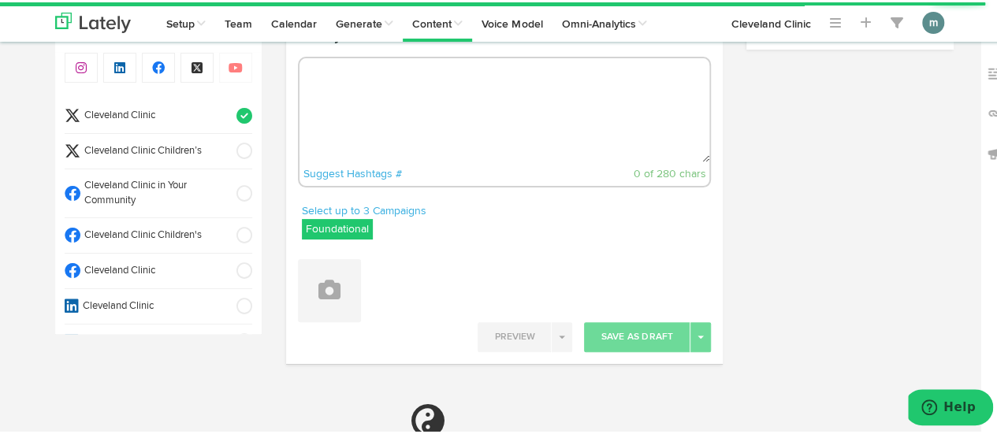
click at [393, 105] on textarea at bounding box center [504, 108] width 410 height 104
paste textarea "If you’re living with [MEDICAL_DATA], your dietary needs may look different fro…"
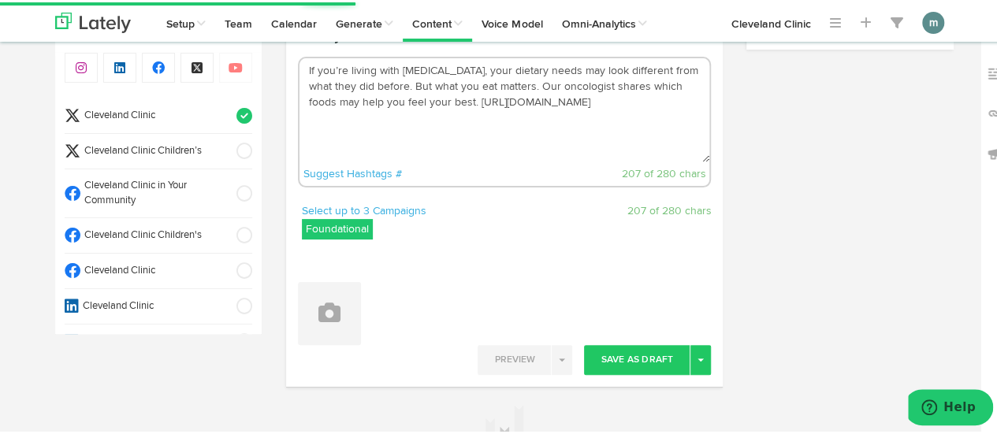
type textarea "If you’re living with [MEDICAL_DATA], your dietary needs may look different fro…"
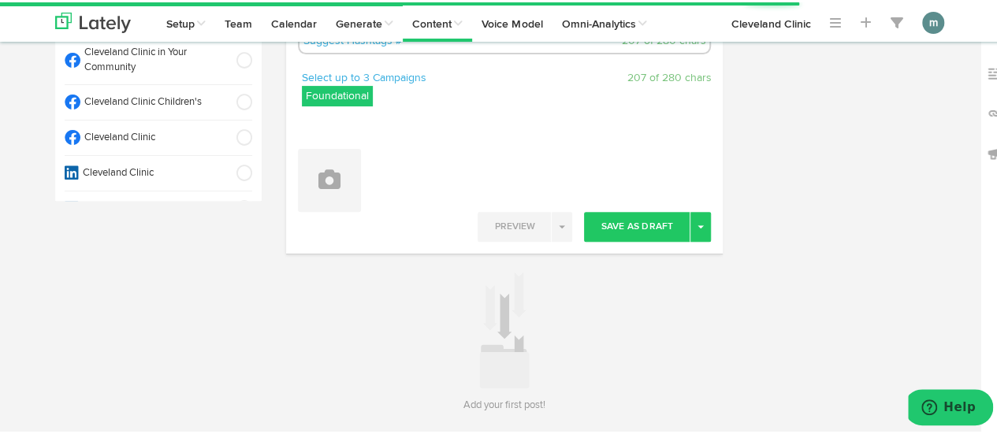
scroll to position [255, 0]
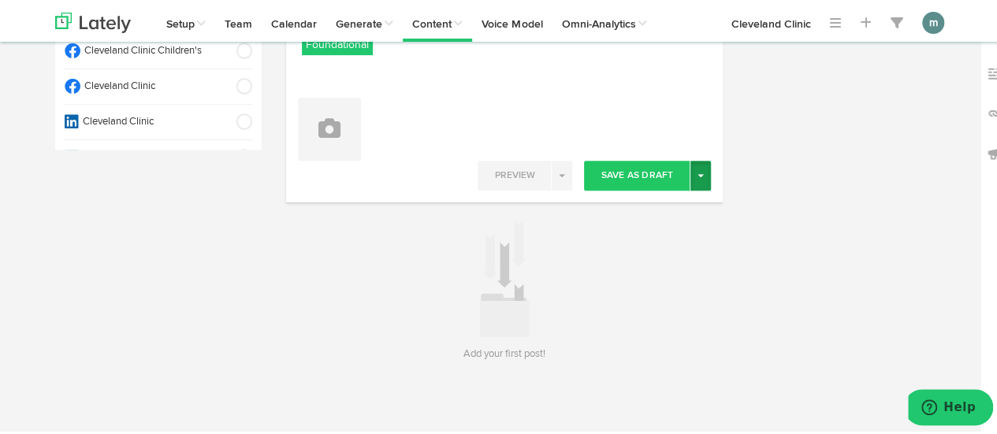
click at [694, 179] on button "Toggle Dropdown" at bounding box center [700, 173] width 20 height 30
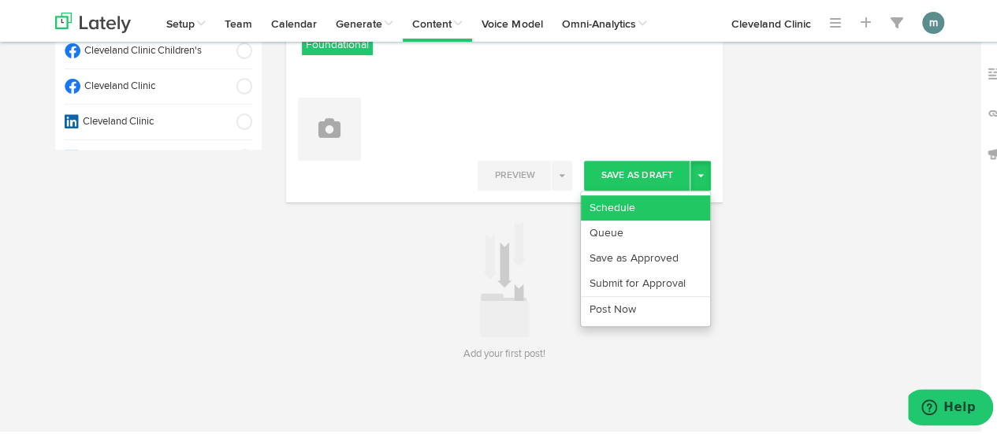
click at [675, 199] on link "Schedule" at bounding box center [645, 205] width 129 height 25
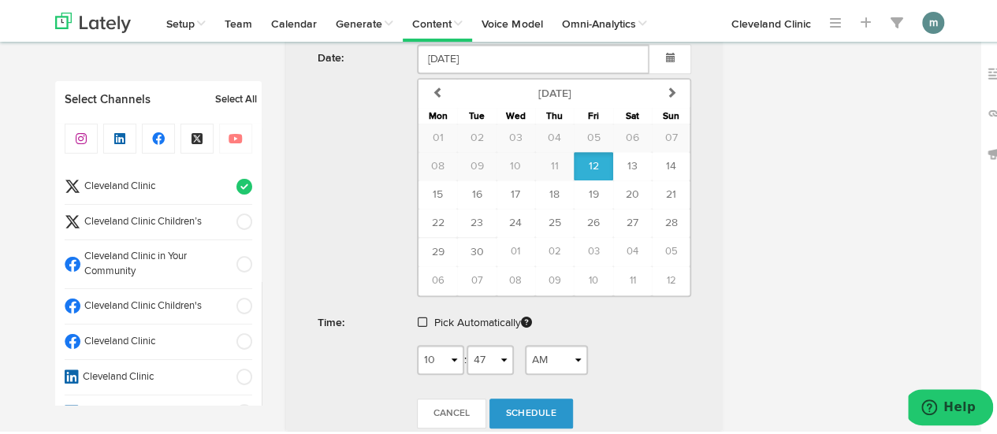
scroll to position [551, 0]
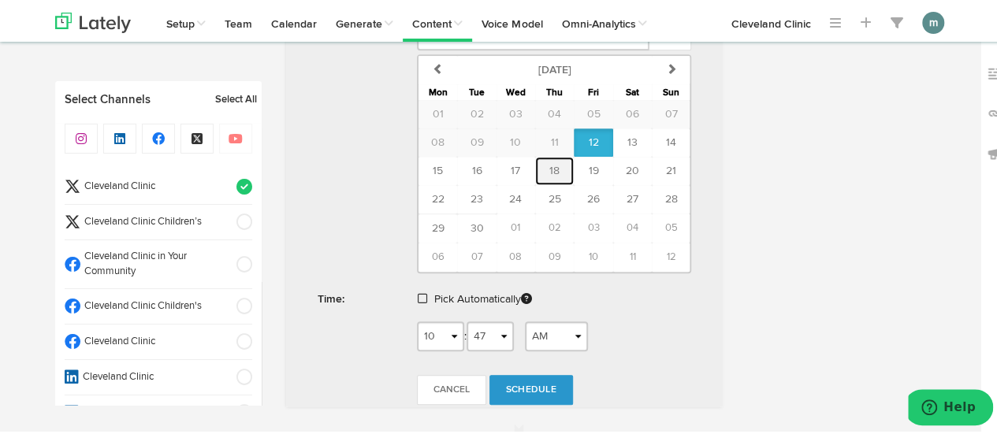
click at [552, 165] on span "18" at bounding box center [554, 168] width 10 height 11
type input "[DATE]"
click at [418, 292] on span at bounding box center [422, 296] width 9 height 11
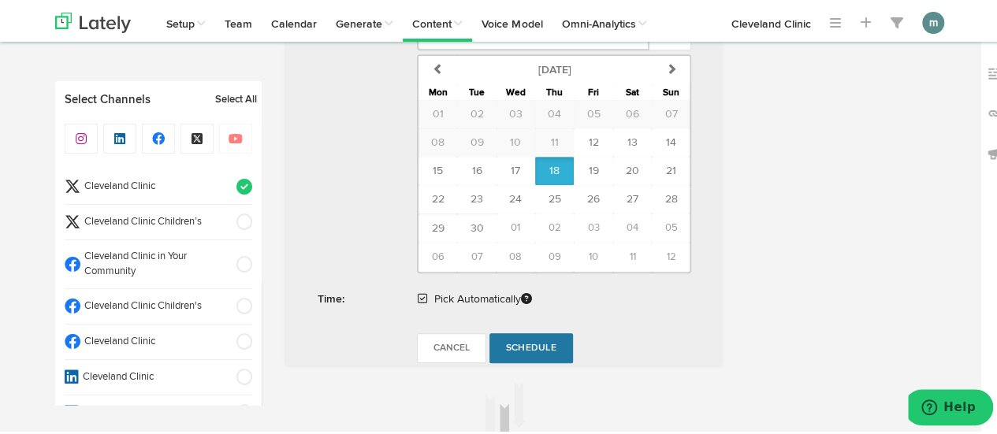
click at [518, 344] on span "Schedule" at bounding box center [531, 345] width 50 height 9
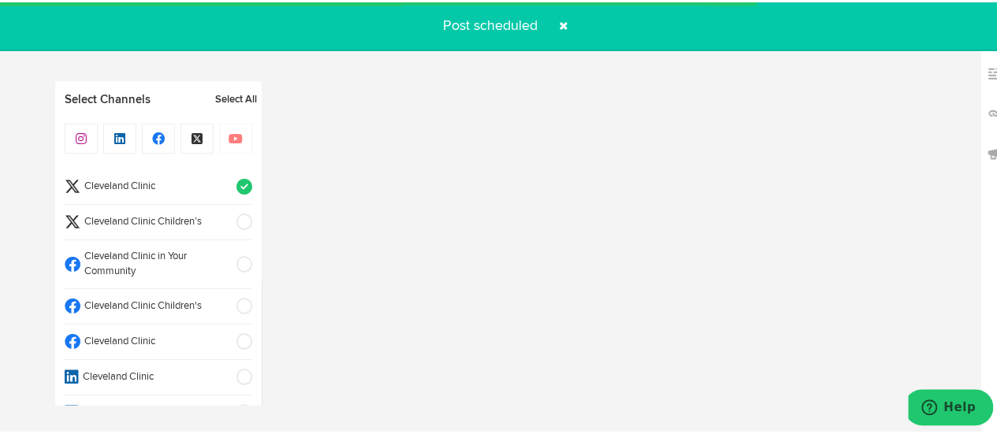
radio input "true"
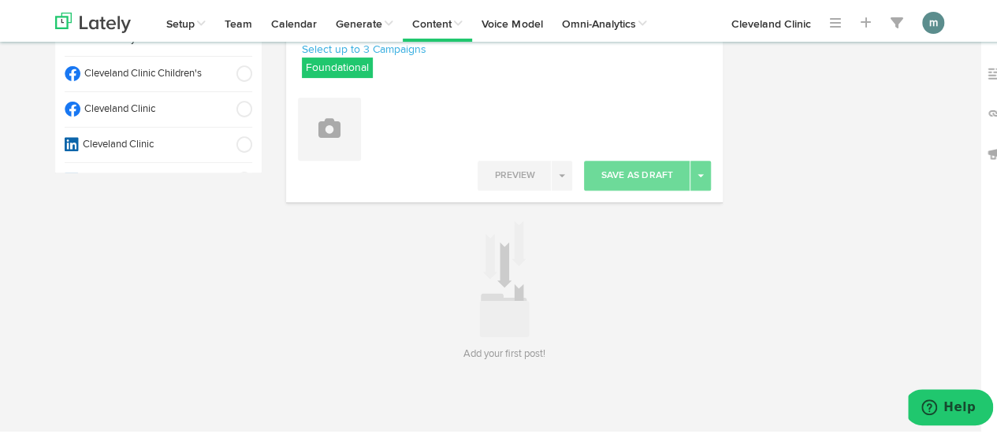
scroll to position [0, 0]
